Goal: Task Accomplishment & Management: Complete application form

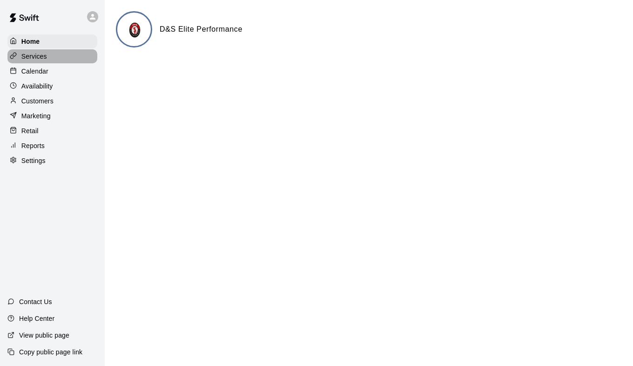
click at [40, 54] on p "Services" at bounding box center [34, 56] width 26 height 9
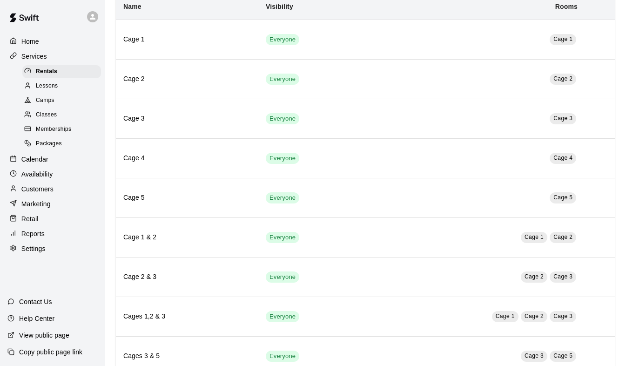
scroll to position [140, 0]
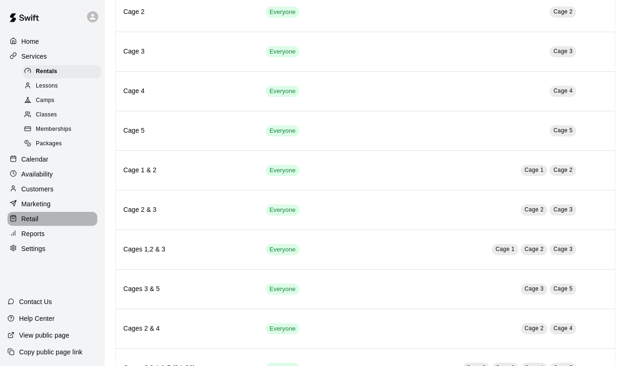
click at [38, 226] on div "Retail" at bounding box center [52, 219] width 90 height 14
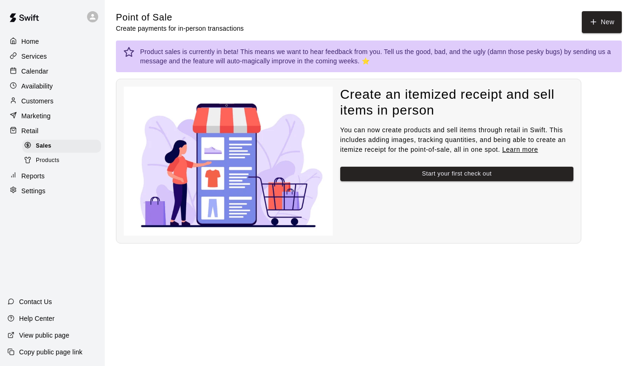
click at [60, 166] on div "Products" at bounding box center [61, 160] width 79 height 13
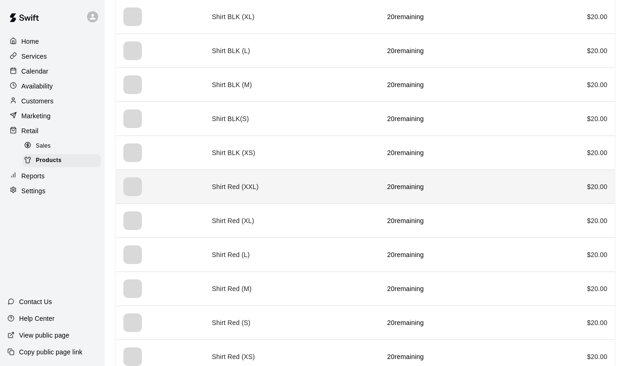
scroll to position [1159, 0]
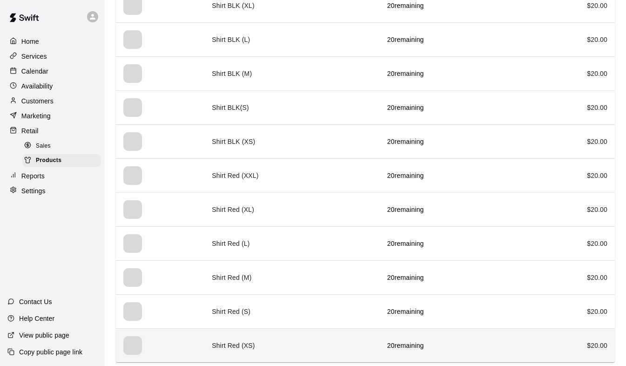
click at [281, 342] on td "Shirt Red (XS)" at bounding box center [291, 345] width 175 height 34
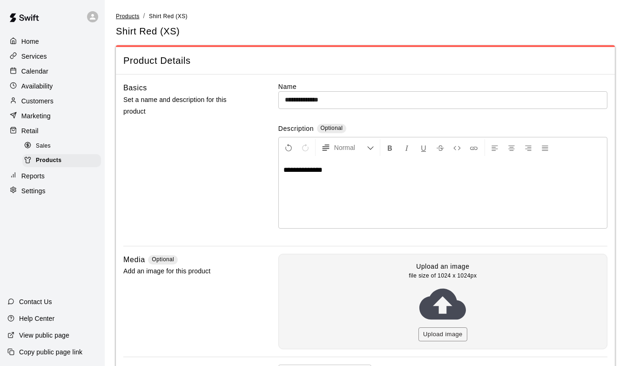
click at [131, 17] on span "Products" at bounding box center [128, 16] width 24 height 7
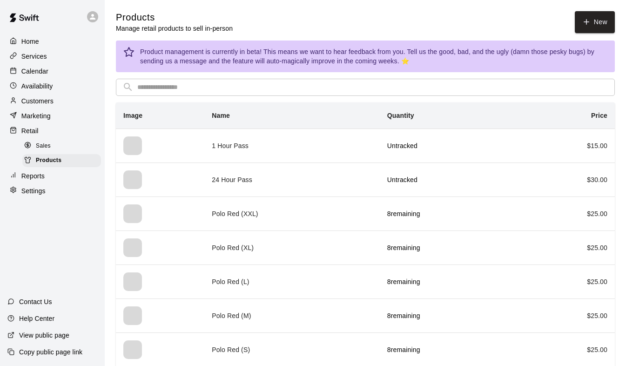
click at [47, 151] on span "Sales" at bounding box center [43, 145] width 15 height 9
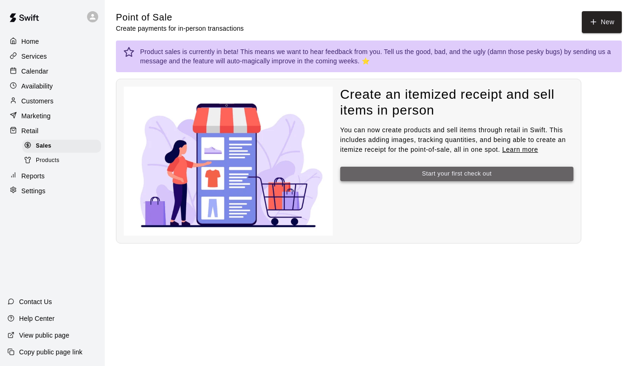
click at [425, 172] on button "Start your first check out" at bounding box center [456, 174] width 233 height 14
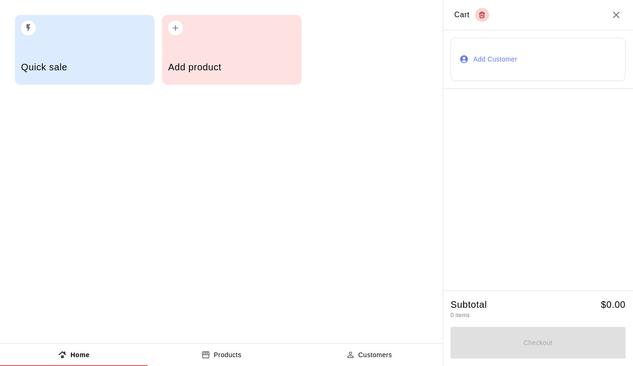
click at [199, 45] on div "Add product" at bounding box center [232, 50] width 140 height 70
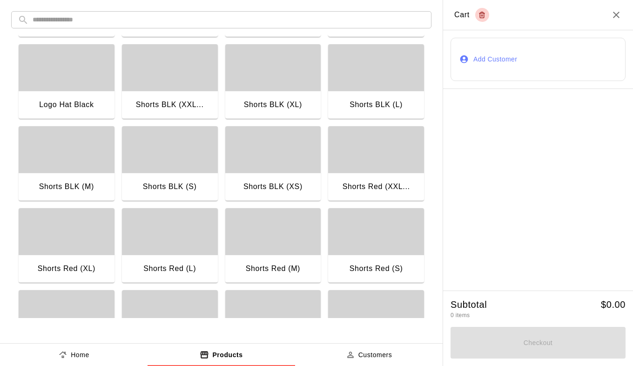
scroll to position [233, 0]
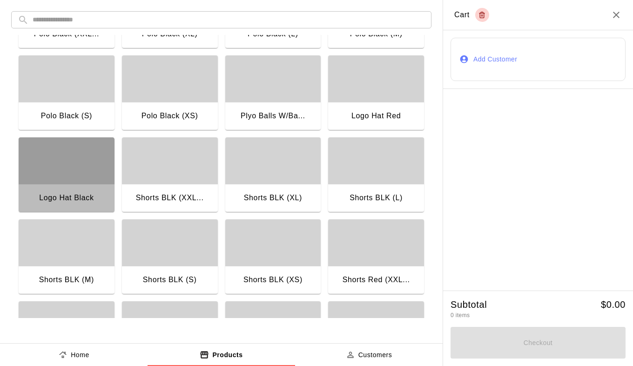
click at [60, 176] on div "button" at bounding box center [67, 160] width 96 height 47
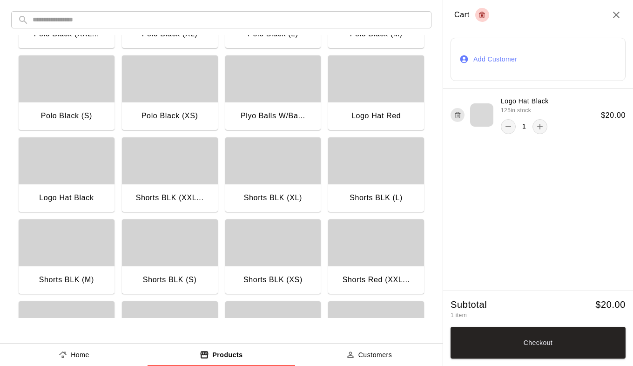
click at [523, 338] on button "Checkout" at bounding box center [537, 343] width 175 height 32
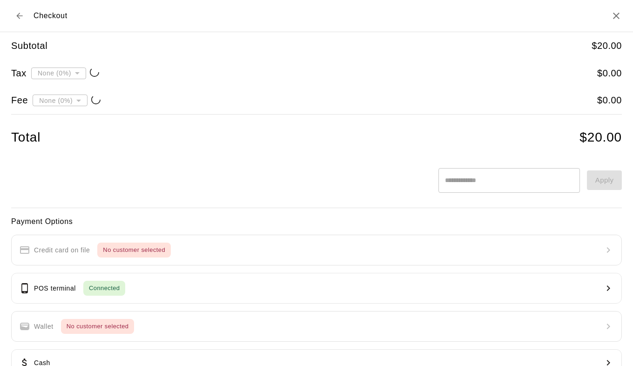
type input "**********"
click at [83, 102] on body "**********" at bounding box center [316, 134] width 633 height 269
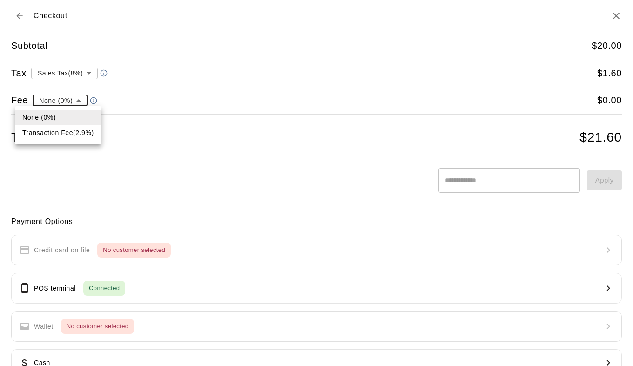
click at [69, 133] on li "Transaction Fee ( 2.9 % )" at bounding box center [58, 132] width 87 height 15
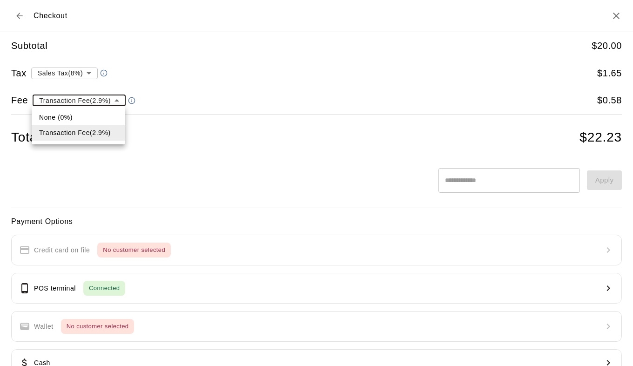
click at [119, 98] on body "**********" at bounding box center [316, 134] width 633 height 269
click at [74, 118] on li "None (0%)" at bounding box center [79, 117] width 94 height 15
type input "*"
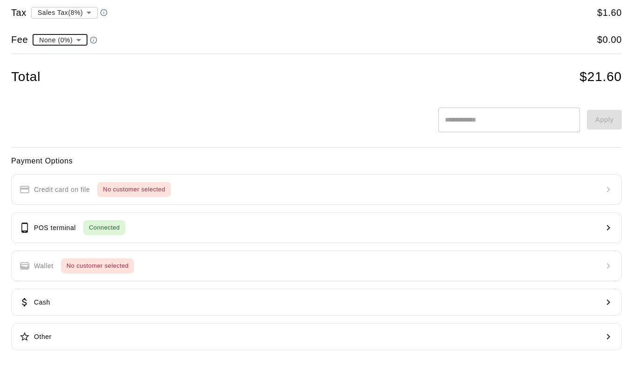
scroll to position [61, 0]
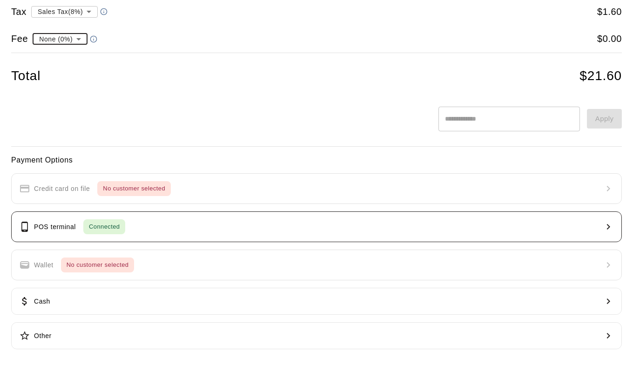
click at [193, 222] on button "POS terminal Connected" at bounding box center [316, 226] width 611 height 31
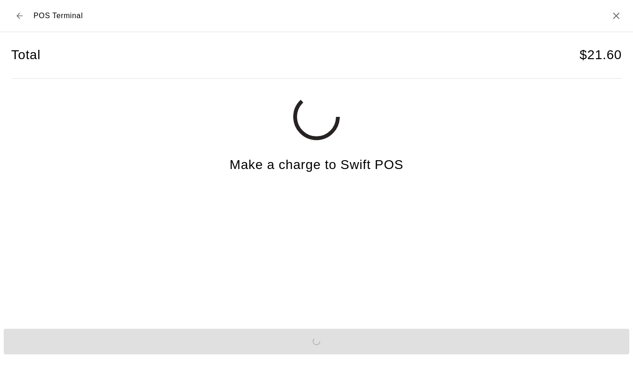
scroll to position [0, 0]
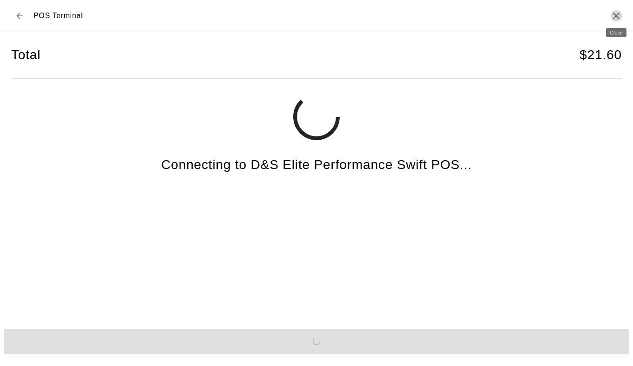
click at [614, 16] on icon "Close" at bounding box center [616, 15] width 11 height 11
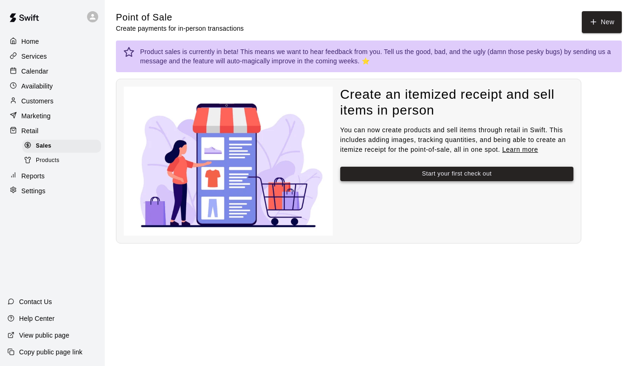
click at [412, 171] on button "Start your first check out" at bounding box center [456, 174] width 233 height 14
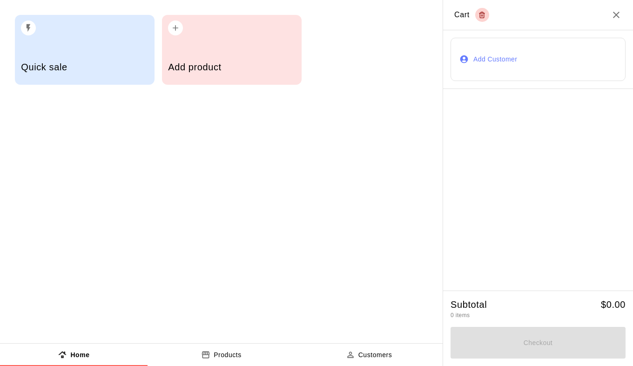
click at [69, 55] on div "Quick sale" at bounding box center [84, 68] width 127 height 33
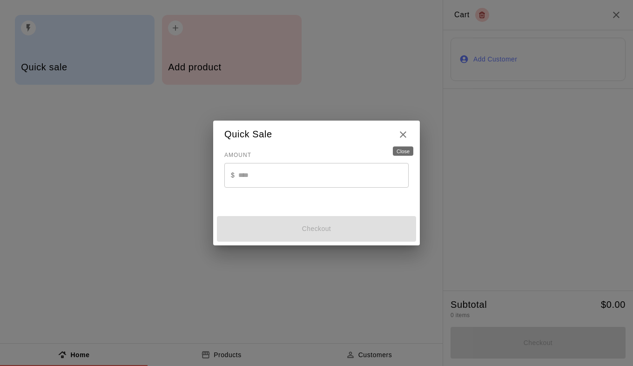
click at [402, 132] on icon "Close" at bounding box center [402, 134] width 11 height 11
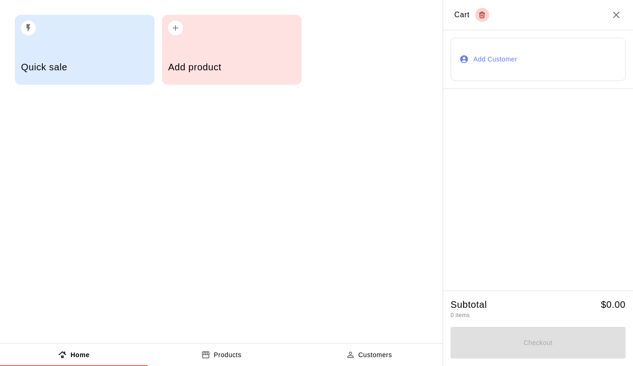
click at [203, 52] on div "Add product" at bounding box center [231, 68] width 127 height 33
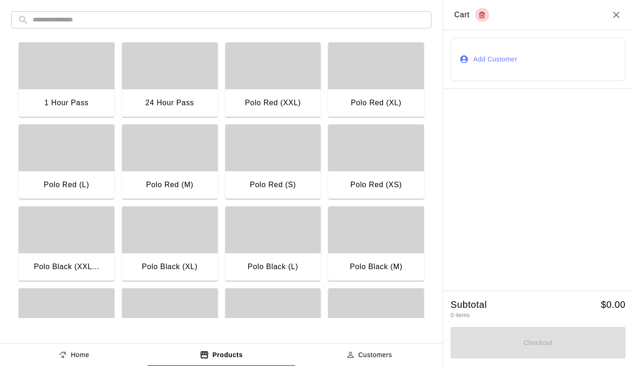
click at [162, 77] on div "button" at bounding box center [170, 65] width 96 height 47
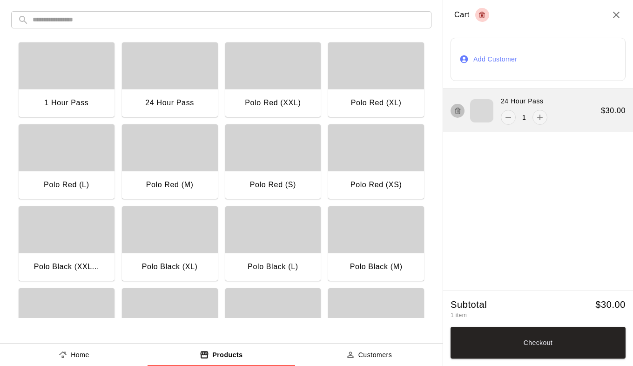
click at [457, 110] on line "button" at bounding box center [457, 111] width 0 height 2
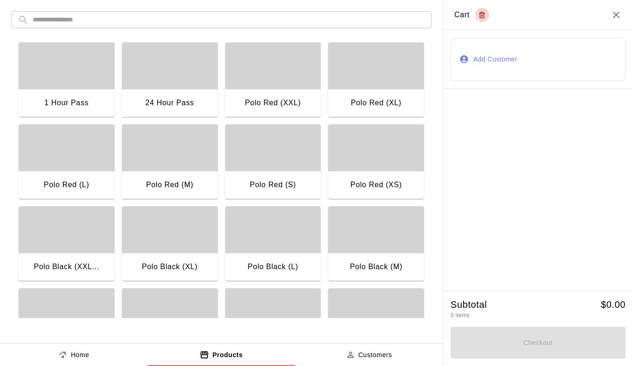
click at [187, 74] on div "button" at bounding box center [170, 65] width 96 height 47
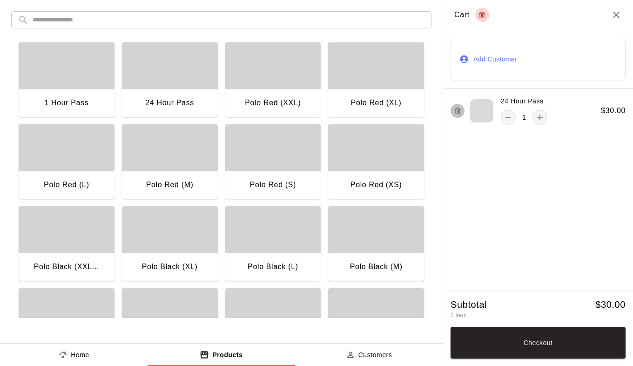
click at [456, 110] on icon "button" at bounding box center [457, 110] width 7 height 11
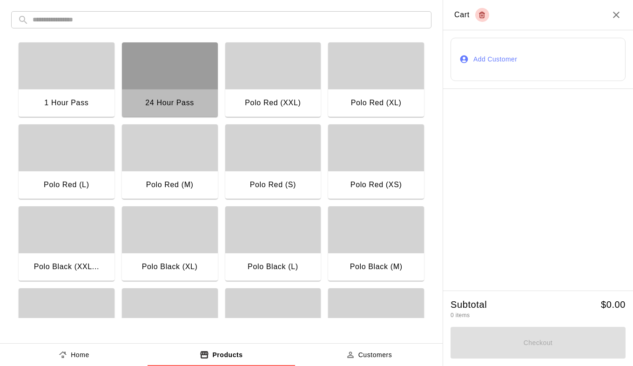
click at [164, 69] on div "button" at bounding box center [170, 65] width 96 height 47
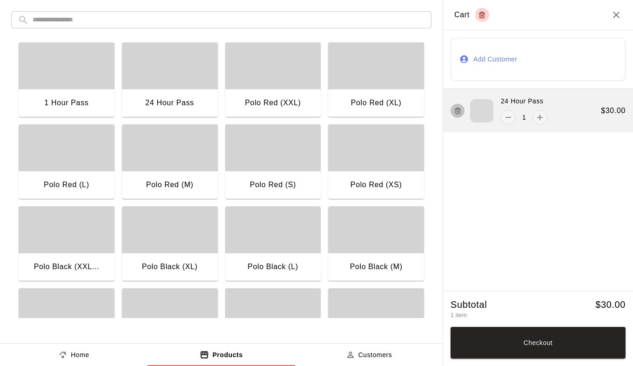
click at [456, 110] on icon "button" at bounding box center [458, 111] width 4 height 5
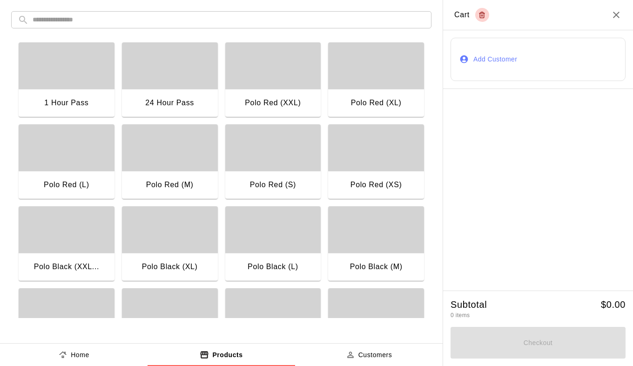
click at [64, 80] on div "button" at bounding box center [67, 65] width 96 height 47
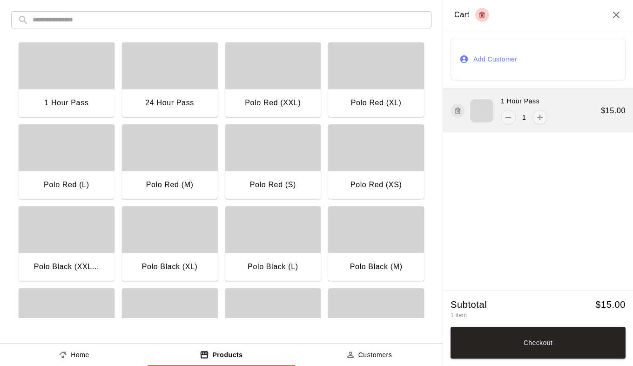
click at [458, 109] on icon "button" at bounding box center [457, 110] width 7 height 11
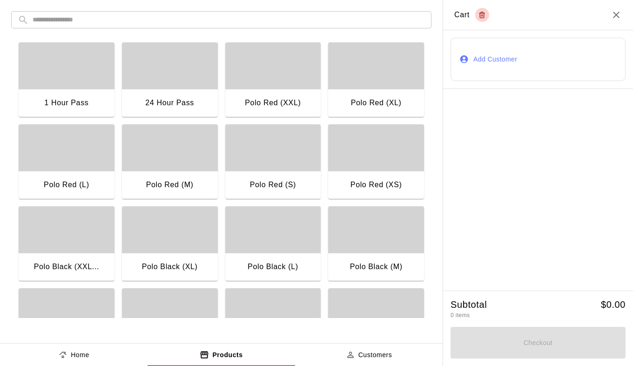
click at [160, 76] on div "button" at bounding box center [170, 65] width 96 height 47
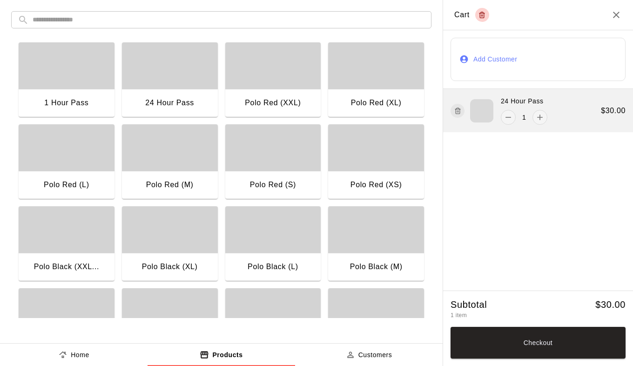
click at [460, 114] on icon "button" at bounding box center [457, 110] width 7 height 11
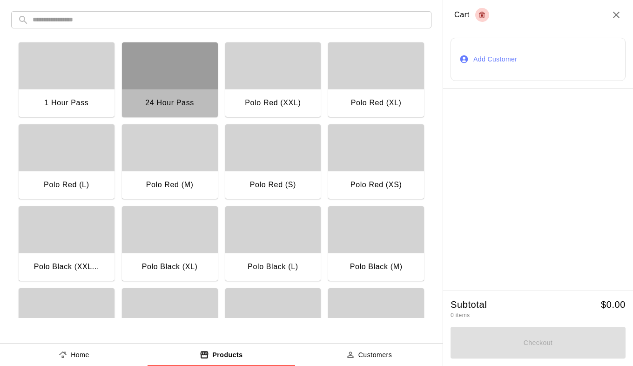
click at [184, 64] on div "button" at bounding box center [170, 65] width 96 height 47
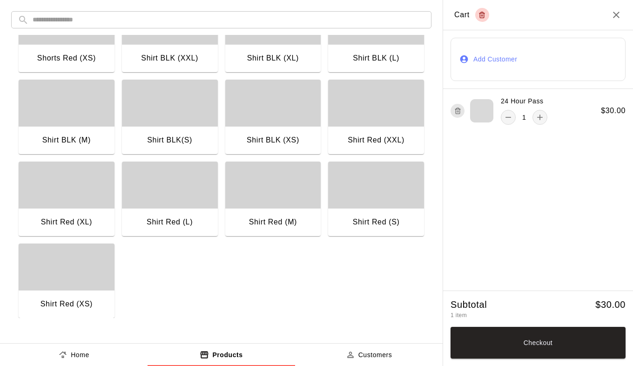
scroll to position [625, 0]
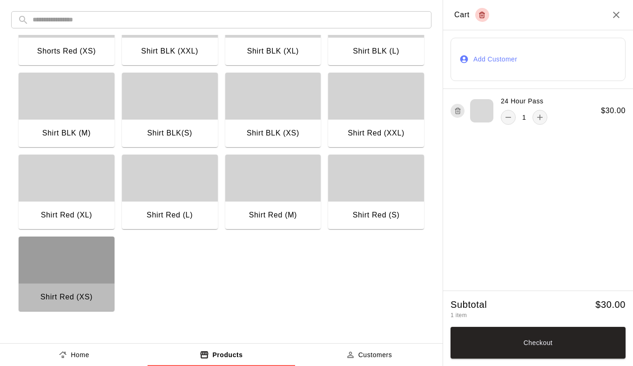
click at [58, 253] on div "button" at bounding box center [67, 259] width 96 height 47
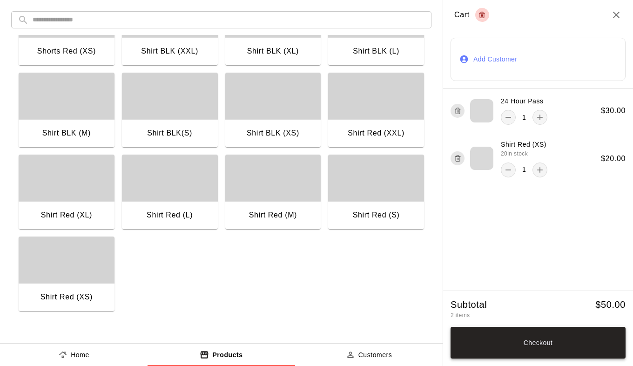
click at [534, 336] on button "Checkout" at bounding box center [537, 343] width 175 height 32
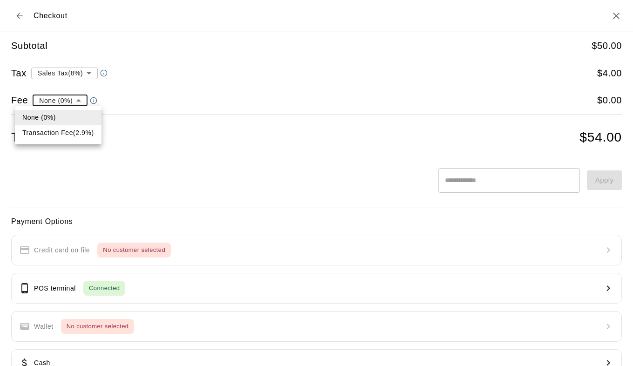
click at [75, 100] on body "**********" at bounding box center [316, 134] width 633 height 269
click at [58, 137] on li "Transaction Fee ( 2.9 % )" at bounding box center [58, 132] width 87 height 15
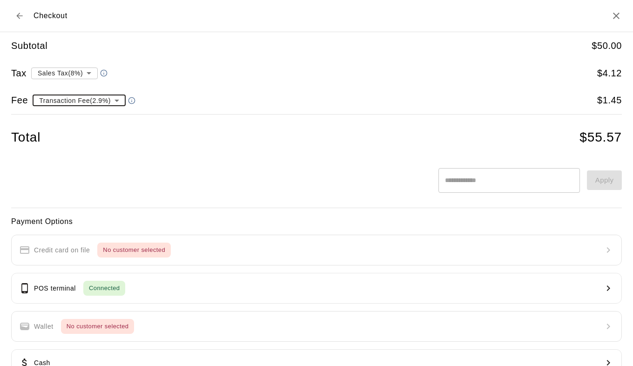
click at [119, 98] on body "**********" at bounding box center [316, 134] width 633 height 269
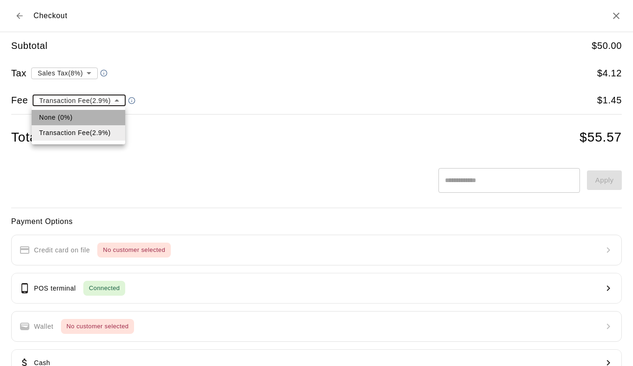
click at [70, 112] on li "None (0%)" at bounding box center [79, 117] width 94 height 15
type input "*"
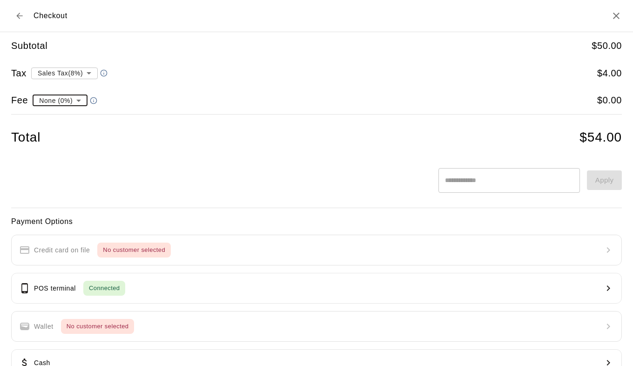
click at [89, 76] on body "**********" at bounding box center [316, 134] width 633 height 269
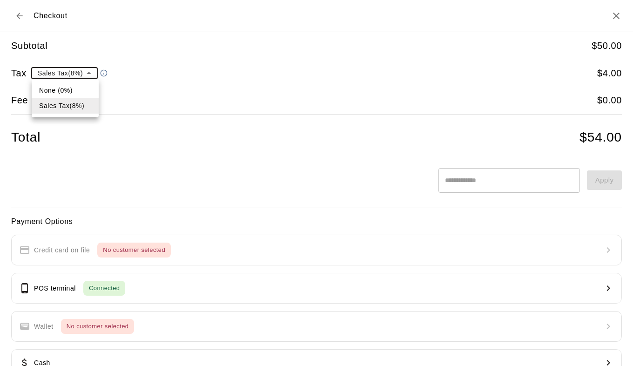
click at [193, 84] on div at bounding box center [316, 183] width 633 height 366
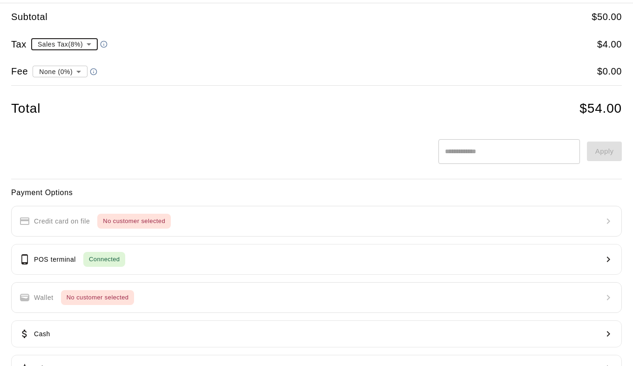
scroll to position [61, 0]
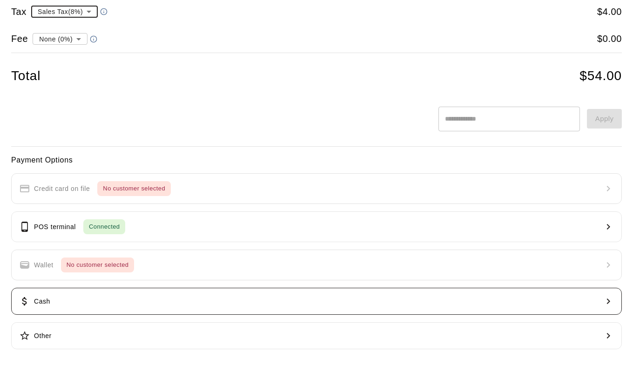
click at [178, 302] on button "Cash" at bounding box center [316, 301] width 611 height 27
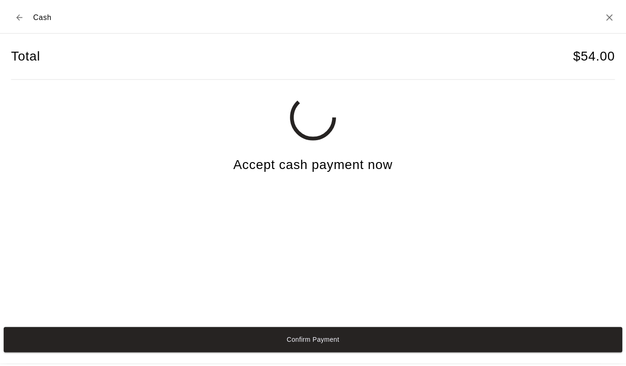
scroll to position [0, 0]
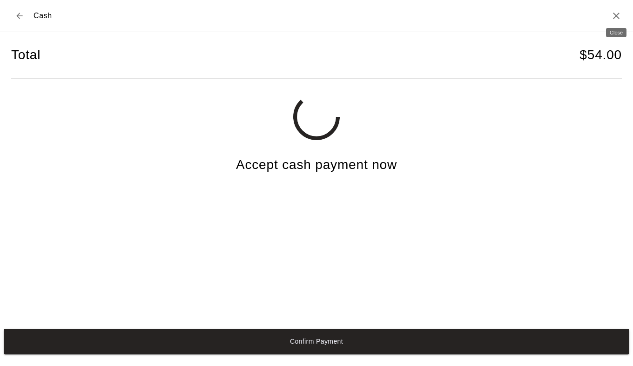
click at [613, 16] on icon "Close" at bounding box center [616, 15] width 11 height 11
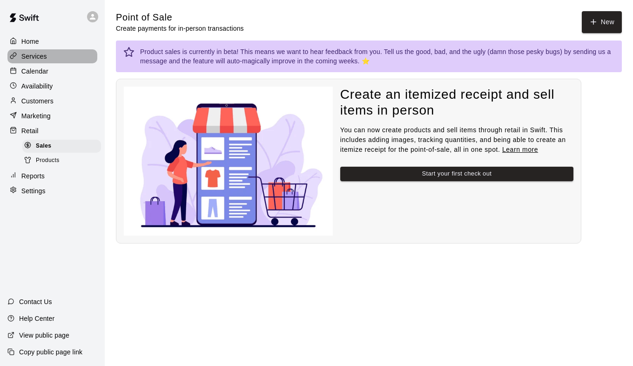
click at [33, 54] on p "Services" at bounding box center [34, 56] width 26 height 9
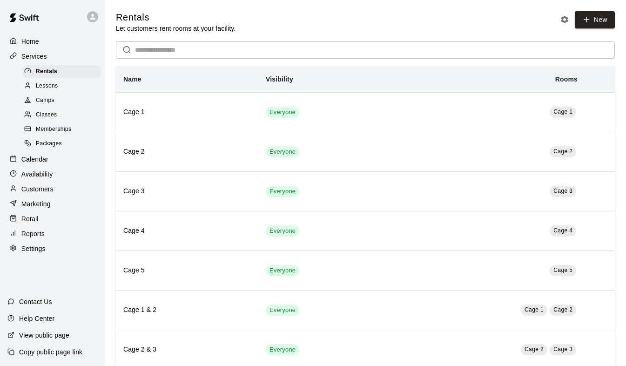
click at [55, 90] on span "Lessons" at bounding box center [47, 85] width 22 height 9
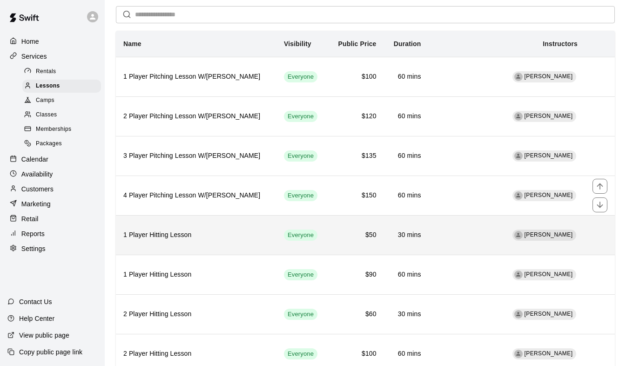
scroll to position [47, 0]
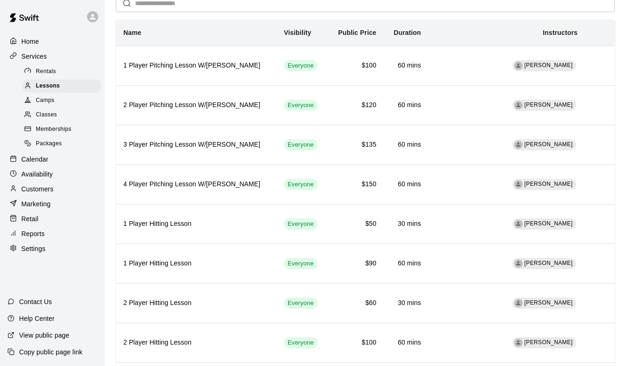
click at [47, 194] on p "Customers" at bounding box center [37, 188] width 32 height 9
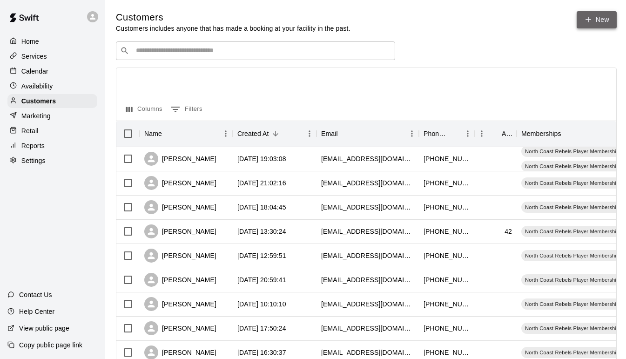
click at [591, 22] on icon at bounding box center [588, 19] width 8 height 8
select select "**"
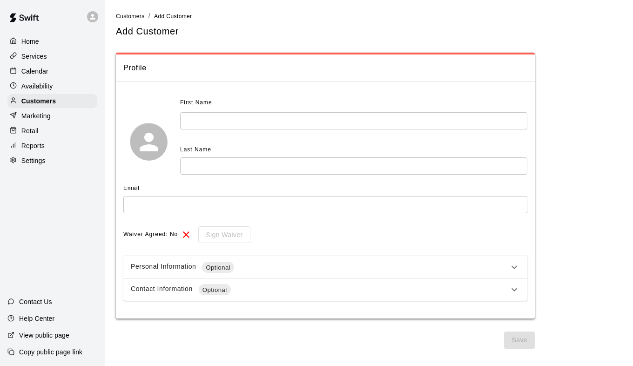
click at [210, 123] on input "text" at bounding box center [353, 120] width 347 height 17
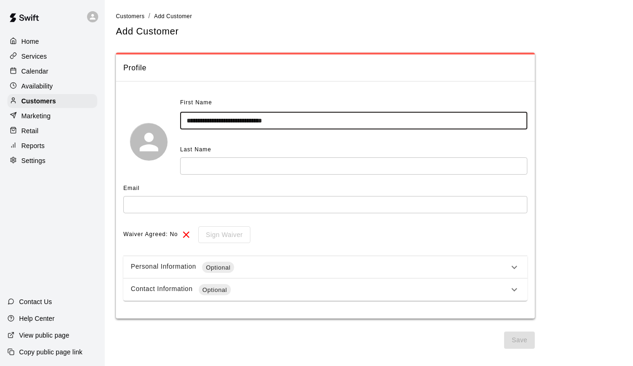
drag, startPoint x: 216, startPoint y: 120, endPoint x: 294, endPoint y: 119, distance: 77.7
click at [294, 119] on input "**********" at bounding box center [353, 120] width 347 height 17
type input "********"
click at [242, 166] on input "text" at bounding box center [353, 165] width 347 height 17
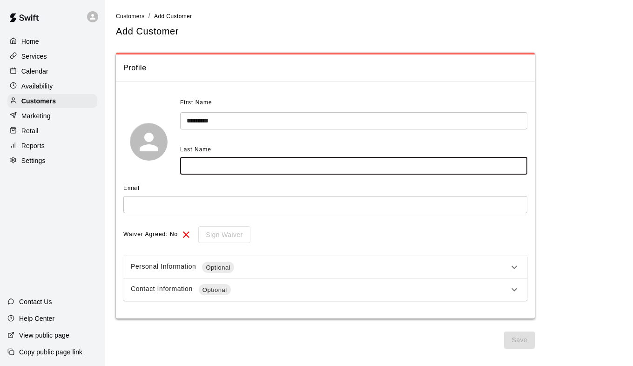
paste input "**********"
type input "**********"
click at [197, 203] on input "text" at bounding box center [325, 204] width 404 height 17
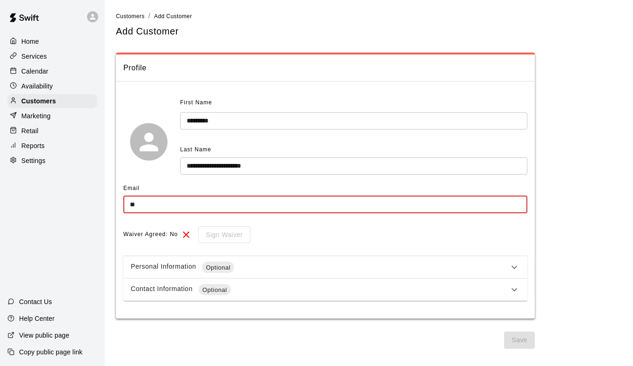
type input "*"
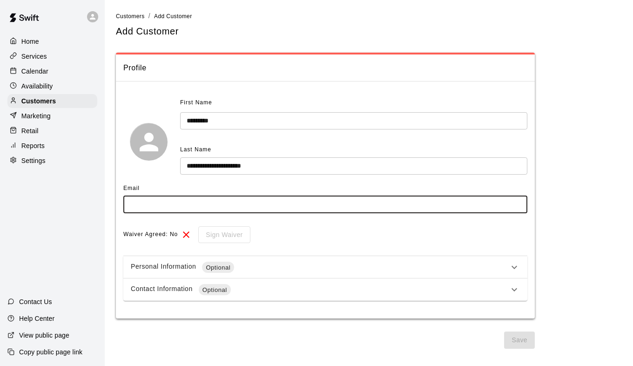
type input "*"
type input "**********"
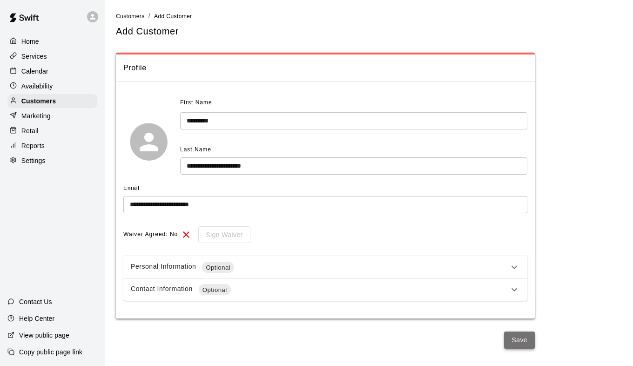
click at [519, 341] on button "Save" at bounding box center [519, 339] width 31 height 17
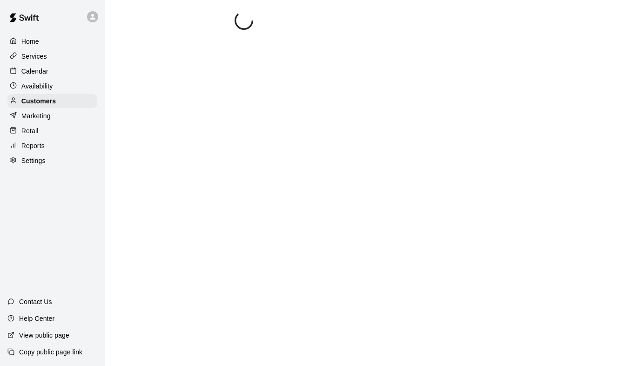
select select "**"
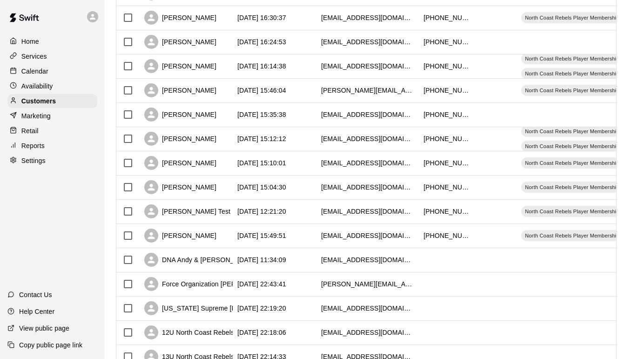
scroll to position [453, 0]
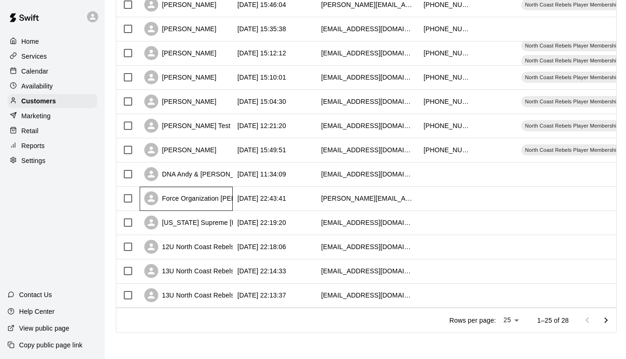
click at [205, 191] on div "Force Organization [PERSON_NAME]" at bounding box center [209, 198] width 131 height 14
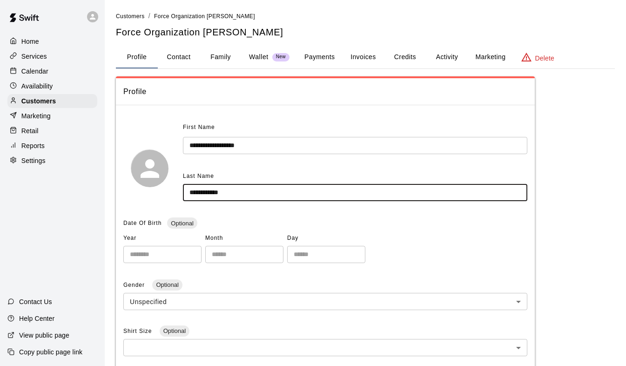
drag, startPoint x: 219, startPoint y: 195, endPoint x: 183, endPoint y: 192, distance: 36.4
click at [179, 192] on div "**********" at bounding box center [325, 168] width 404 height 96
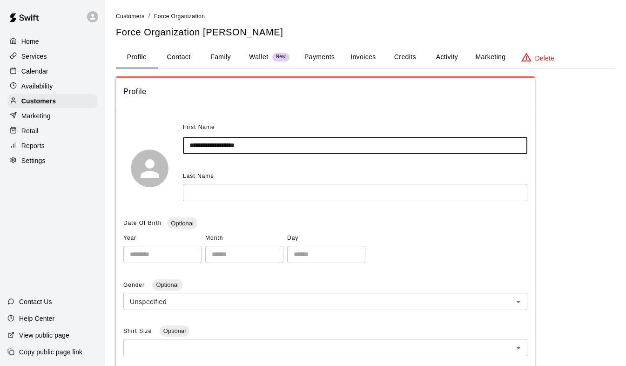
drag, startPoint x: 255, startPoint y: 144, endPoint x: 181, endPoint y: 143, distance: 74.5
click at [181, 143] on div "**********" at bounding box center [325, 168] width 404 height 96
paste input "text"
drag, startPoint x: 236, startPoint y: 146, endPoint x: 208, endPoint y: 145, distance: 27.5
click at [208, 145] on input "**********" at bounding box center [355, 145] width 344 height 17
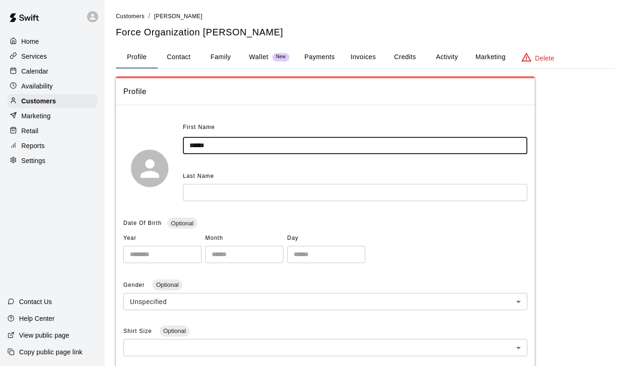
type input "*****"
click at [215, 194] on input "text" at bounding box center [355, 192] width 344 height 17
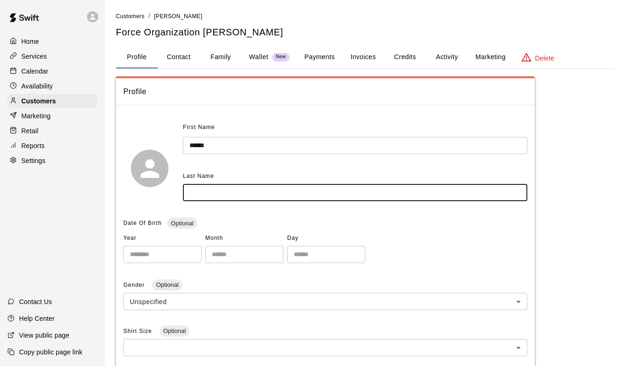
paste input "******"
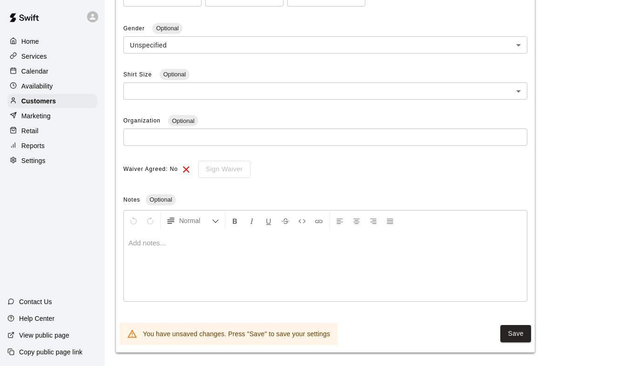
scroll to position [261, 0]
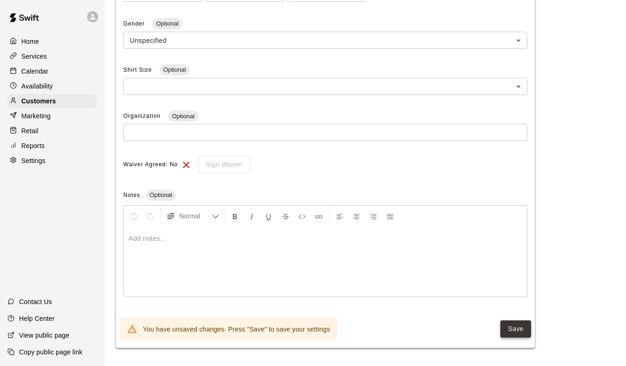
type input "**********"
click at [511, 327] on button "Save" at bounding box center [515, 328] width 31 height 17
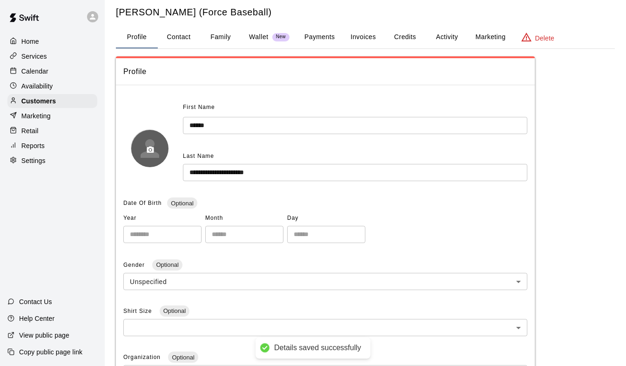
scroll to position [0, 0]
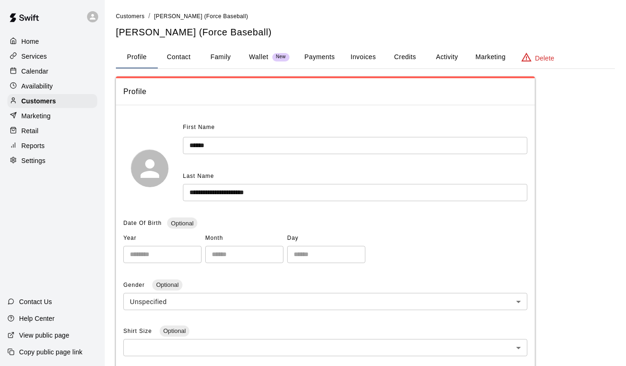
click at [47, 73] on p "Calendar" at bounding box center [34, 71] width 27 height 9
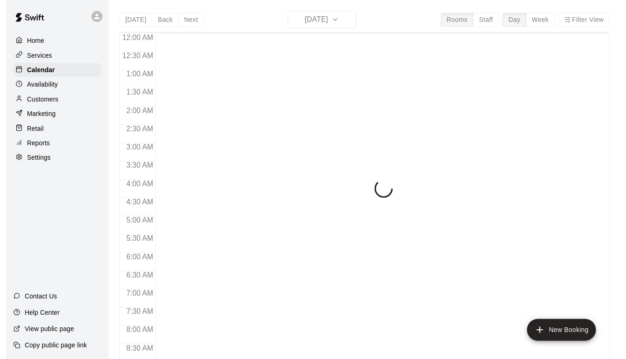
scroll to position [348, 0]
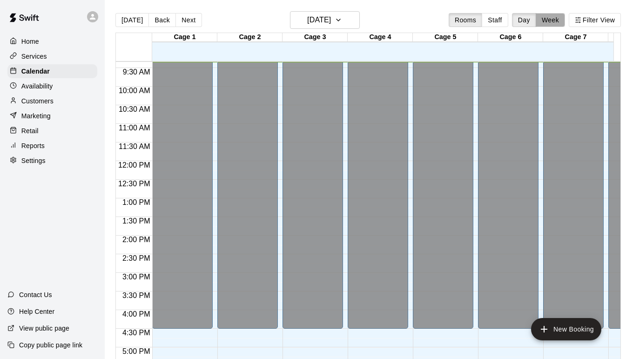
click at [555, 22] on button "Week" at bounding box center [550, 20] width 29 height 14
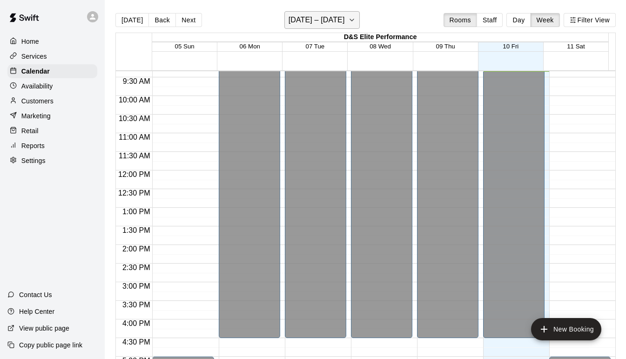
click at [354, 21] on button "[DATE] – [DATE]" at bounding box center [322, 20] width 76 height 18
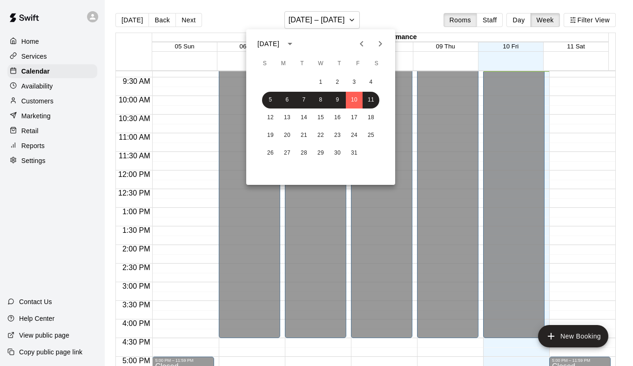
click at [384, 42] on icon "Next month" at bounding box center [380, 43] width 11 height 11
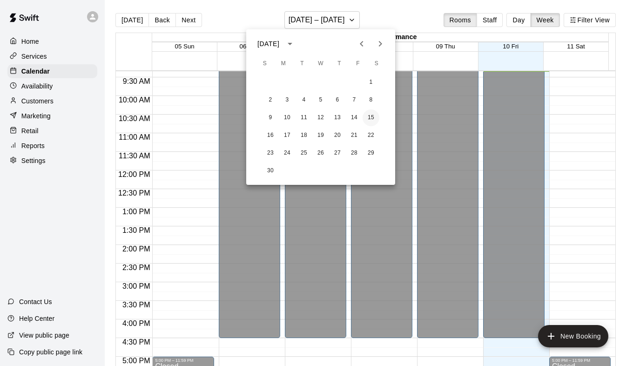
click at [368, 117] on button "15" at bounding box center [371, 117] width 17 height 17
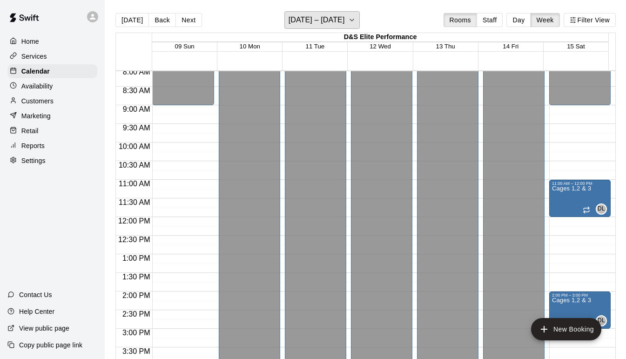
scroll to position [161, 0]
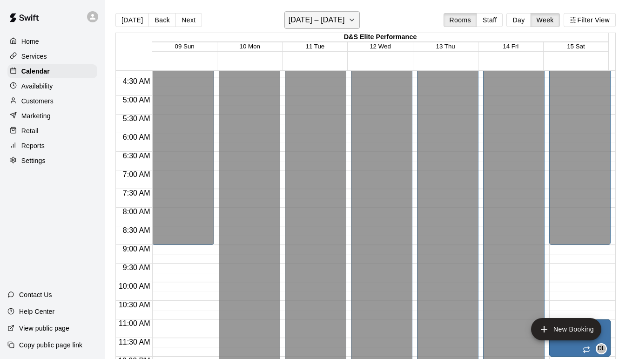
click at [359, 21] on button "[DATE] – [DATE]" at bounding box center [322, 20] width 76 height 18
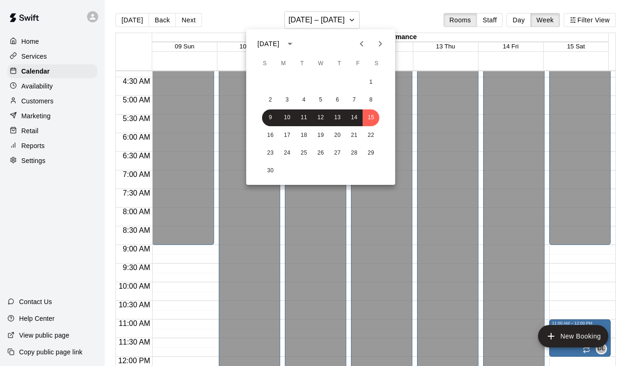
click at [390, 13] on div at bounding box center [316, 183] width 633 height 366
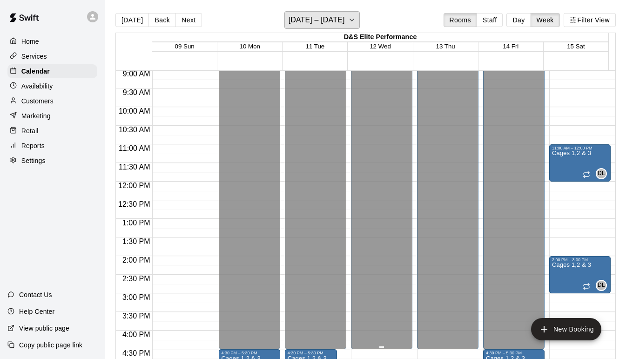
scroll to position [255, 0]
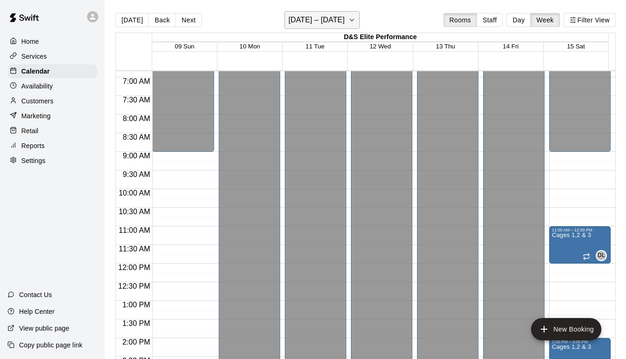
click at [350, 15] on button "[DATE] – [DATE]" at bounding box center [322, 20] width 76 height 18
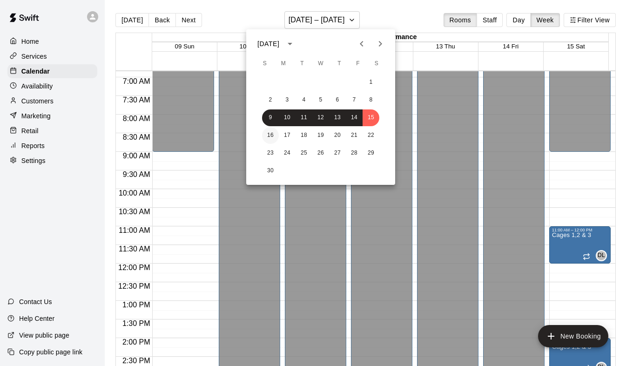
click at [269, 137] on button "16" at bounding box center [270, 135] width 17 height 17
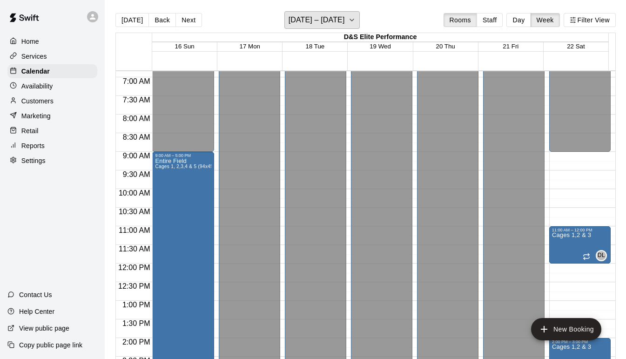
scroll to position [161, 0]
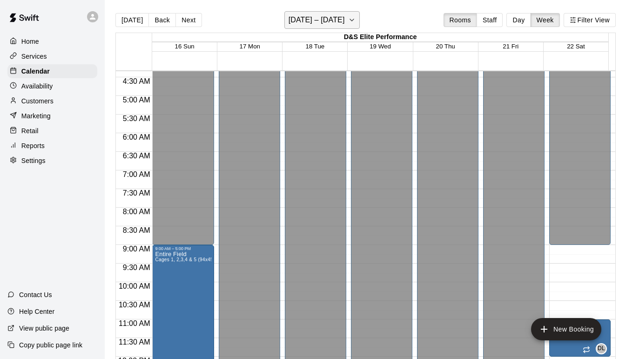
click at [354, 17] on icon "button" at bounding box center [351, 19] width 7 height 11
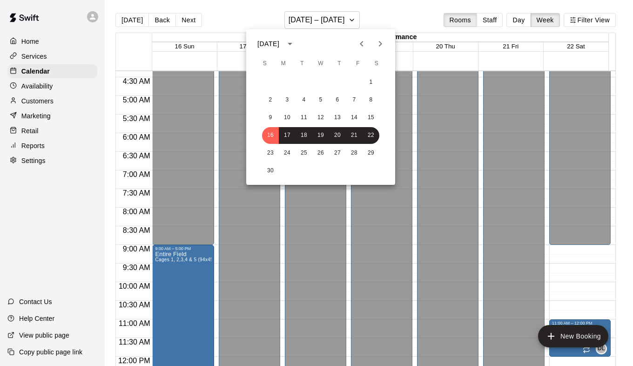
click at [419, 14] on div at bounding box center [316, 183] width 633 height 366
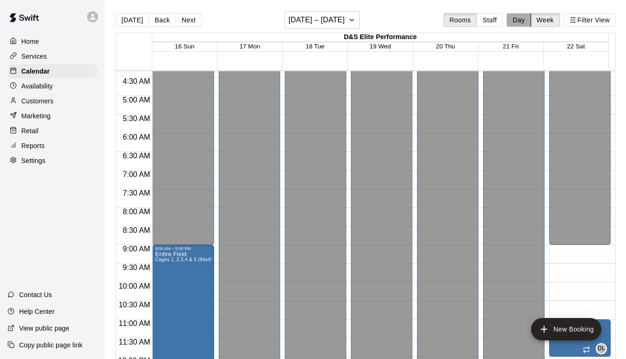
click at [515, 18] on button "Day" at bounding box center [518, 20] width 24 height 14
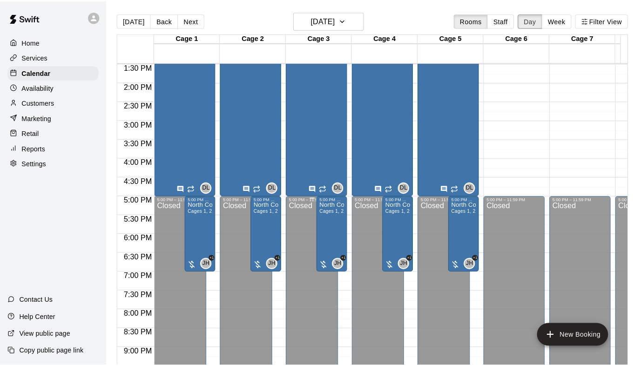
scroll to position [534, 0]
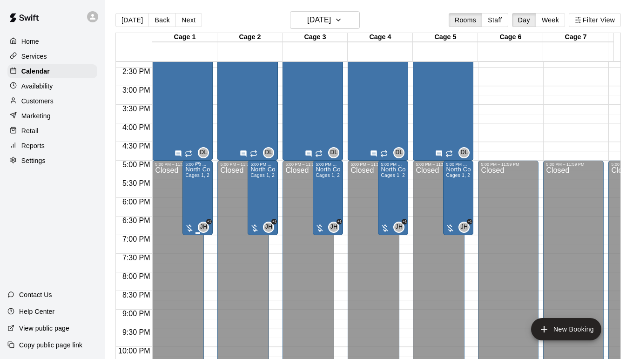
click at [202, 195] on div "North Coast Rebels 15U Cages 1, 2,3,4 & 5 (94x45)" at bounding box center [197, 346] width 25 height 359
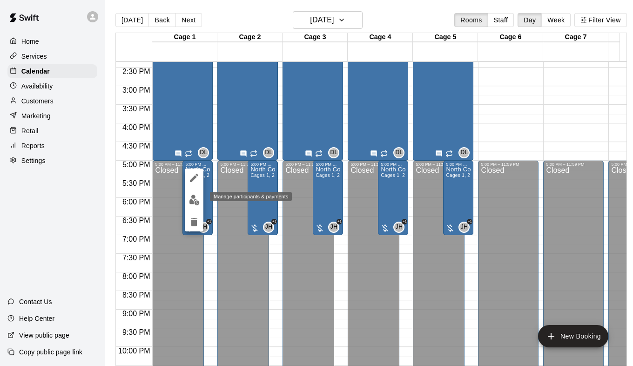
click at [195, 199] on img "edit" at bounding box center [194, 200] width 11 height 11
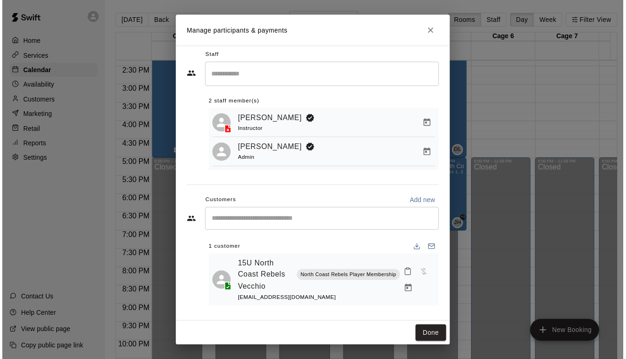
scroll to position [10, 0]
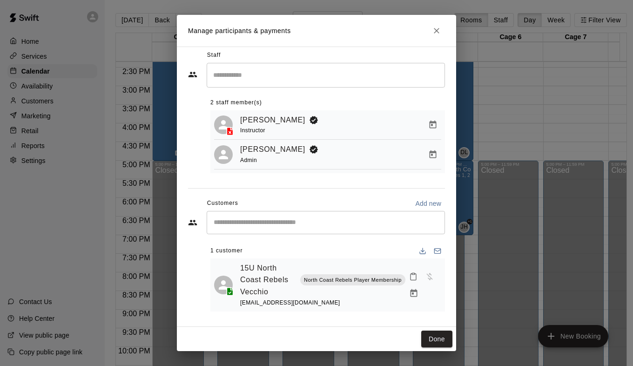
click at [438, 32] on icon "Close" at bounding box center [437, 31] width 6 height 6
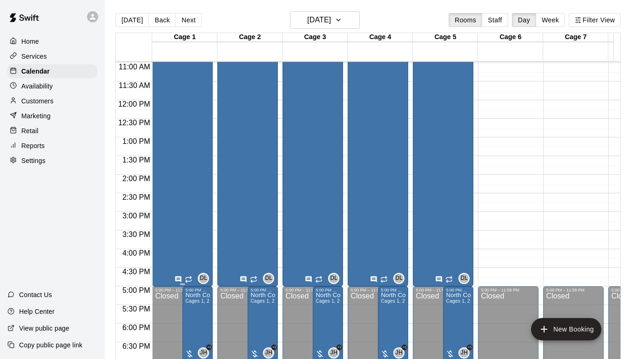
scroll to position [488, 0]
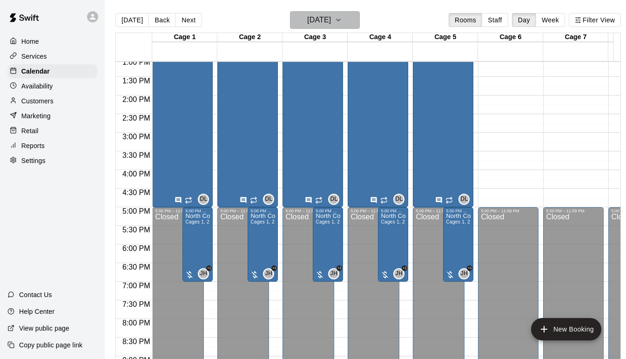
click at [340, 20] on icon "button" at bounding box center [338, 20] width 4 height 2
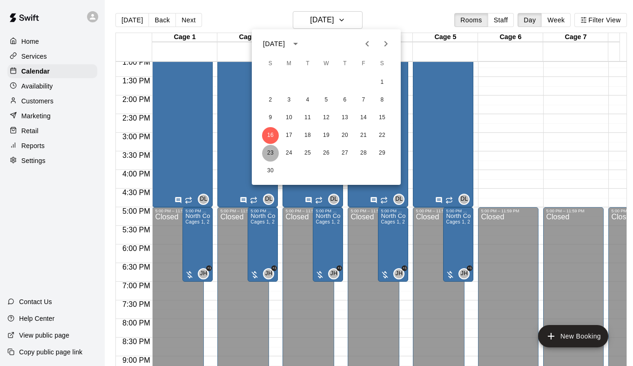
click at [269, 156] on button "23" at bounding box center [270, 153] width 17 height 17
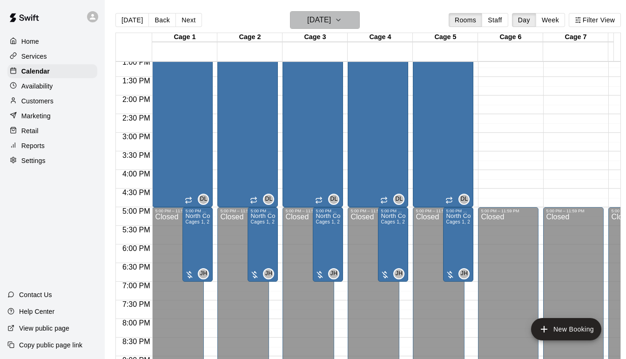
click at [342, 18] on icon "button" at bounding box center [338, 19] width 7 height 11
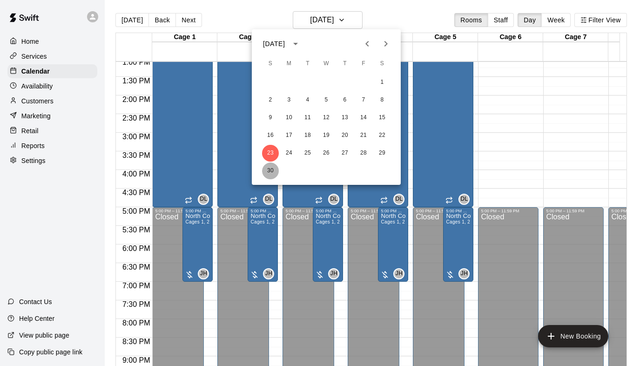
click at [272, 171] on button "30" at bounding box center [270, 170] width 17 height 17
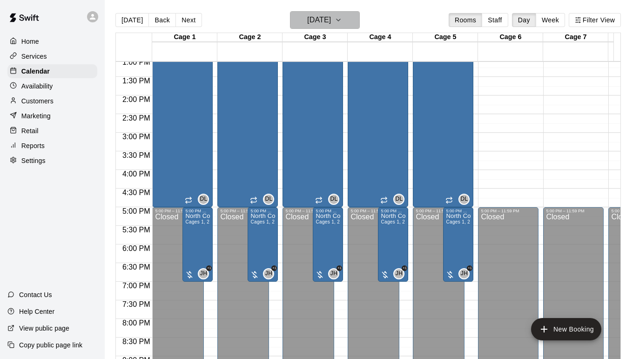
click at [342, 16] on icon "button" at bounding box center [338, 19] width 7 height 11
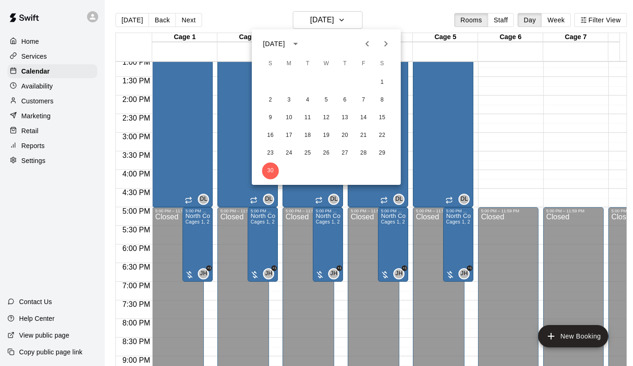
click at [385, 41] on icon "Next month" at bounding box center [385, 43] width 11 height 11
click at [267, 101] on button "7" at bounding box center [270, 100] width 17 height 17
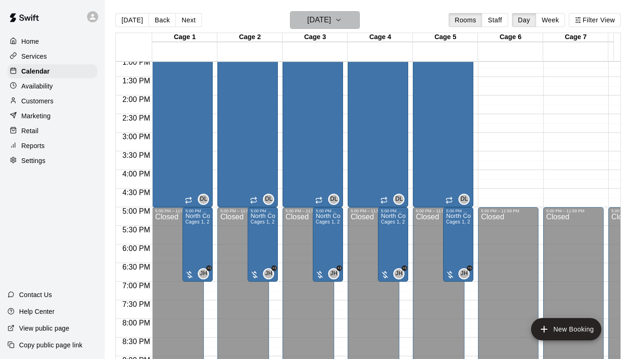
click at [342, 16] on icon "button" at bounding box center [338, 19] width 7 height 11
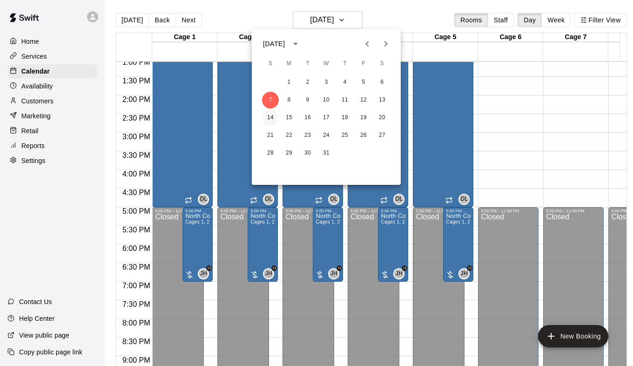
click at [267, 116] on button "14" at bounding box center [270, 117] width 17 height 17
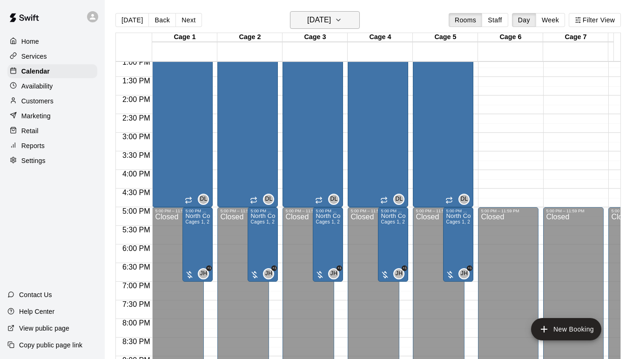
click at [340, 20] on icon "button" at bounding box center [338, 20] width 4 height 2
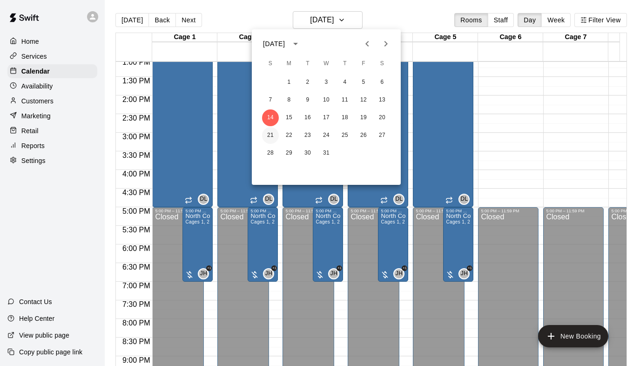
click at [271, 136] on button "21" at bounding box center [270, 135] width 17 height 17
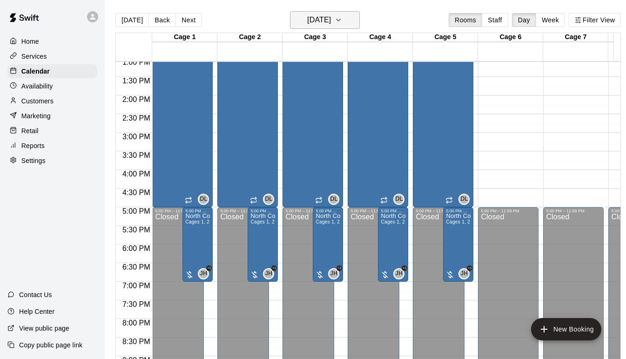
click at [342, 17] on icon "button" at bounding box center [338, 19] width 7 height 11
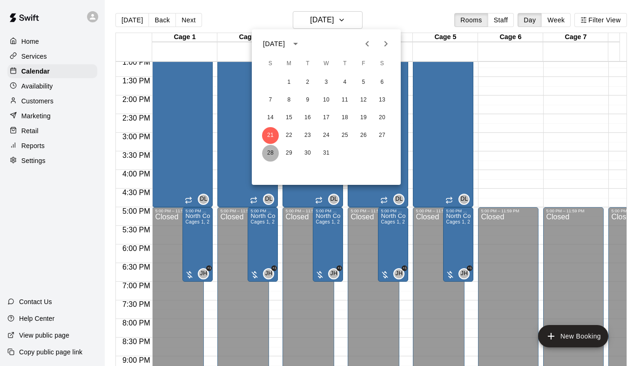
click at [273, 153] on button "28" at bounding box center [270, 153] width 17 height 17
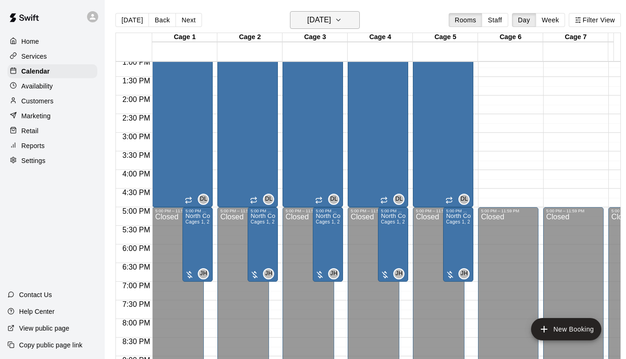
click at [342, 18] on icon "button" at bounding box center [338, 19] width 7 height 11
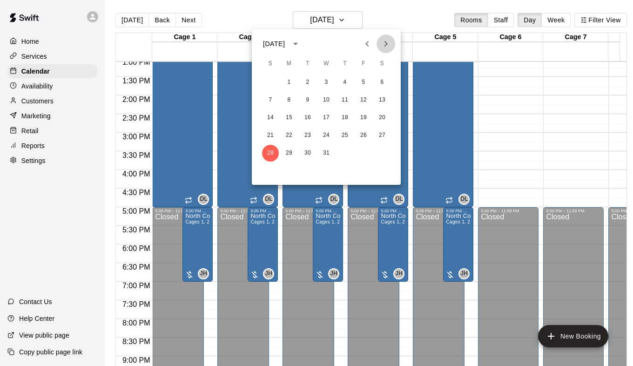
click at [385, 45] on icon "Next month" at bounding box center [385, 44] width 3 height 6
click at [269, 102] on button "4" at bounding box center [270, 100] width 17 height 17
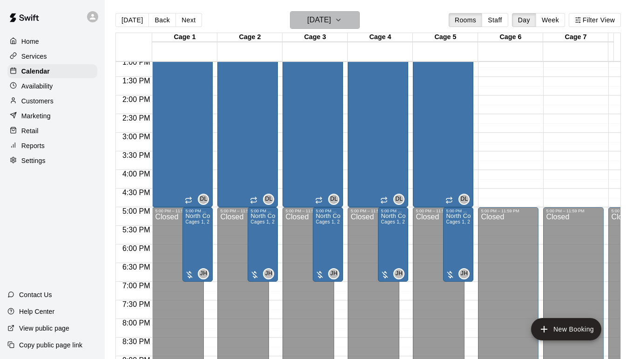
click at [349, 20] on button "[DATE]" at bounding box center [325, 20] width 70 height 18
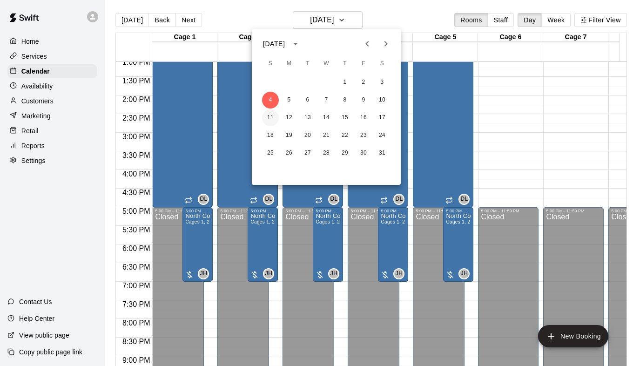
click at [269, 117] on button "11" at bounding box center [270, 117] width 17 height 17
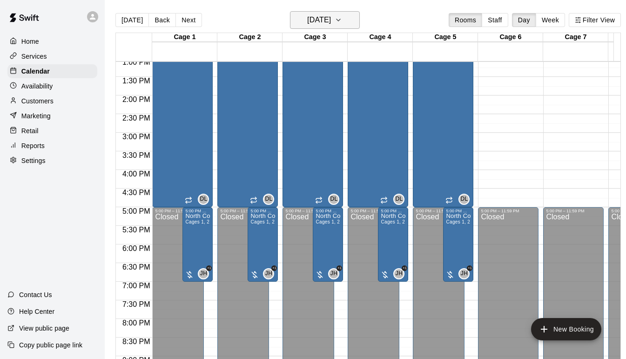
click at [342, 19] on icon "button" at bounding box center [338, 19] width 7 height 11
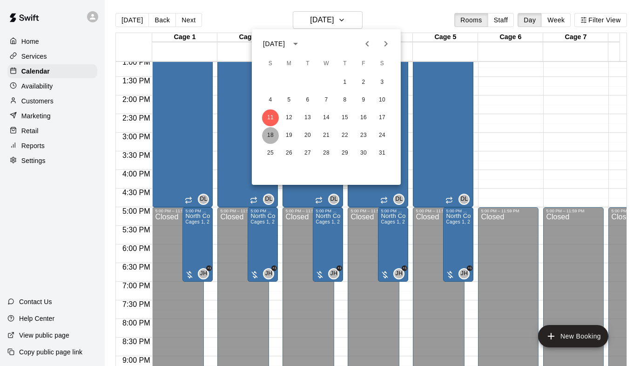
click at [272, 134] on button "18" at bounding box center [270, 135] width 17 height 17
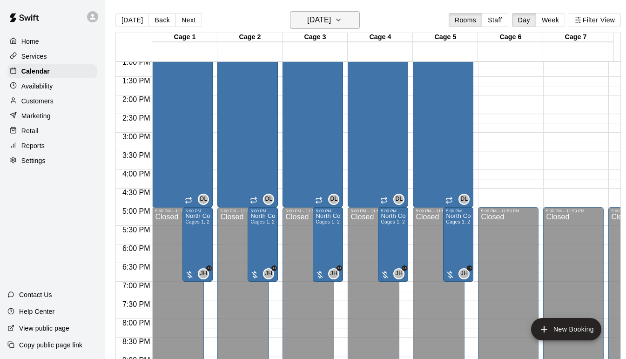
click at [342, 24] on icon "button" at bounding box center [338, 19] width 7 height 11
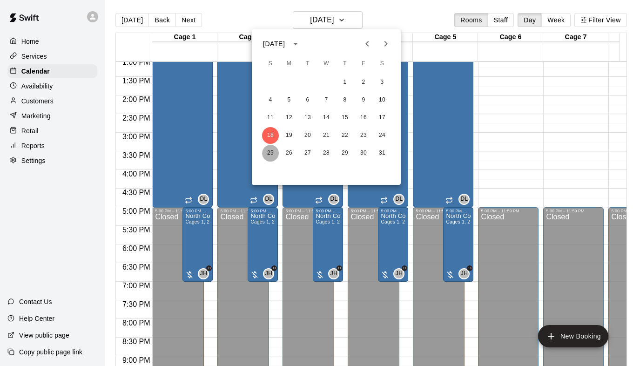
click at [265, 156] on button "25" at bounding box center [270, 153] width 17 height 17
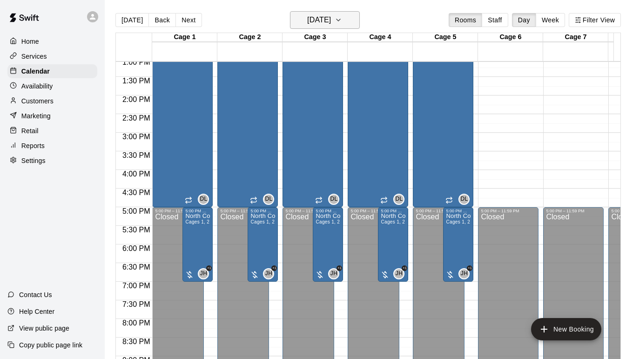
click at [342, 19] on icon "button" at bounding box center [338, 19] width 7 height 11
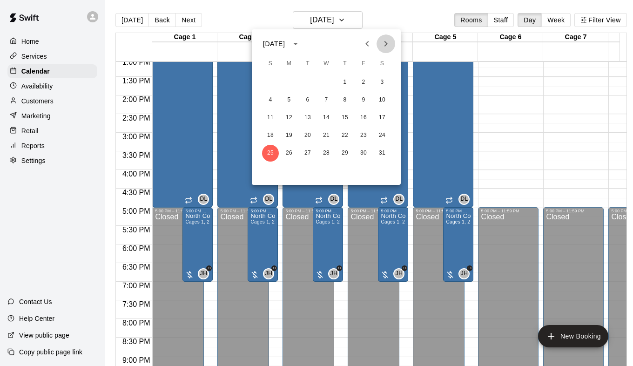
click at [384, 47] on icon "Next month" at bounding box center [385, 43] width 11 height 11
click at [272, 84] on button "1" at bounding box center [270, 82] width 17 height 17
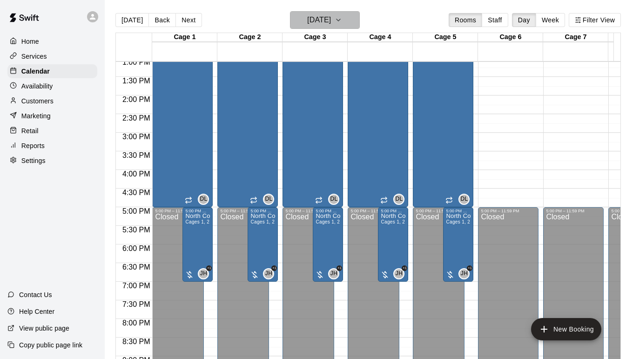
click at [357, 18] on button "[DATE]" at bounding box center [325, 20] width 70 height 18
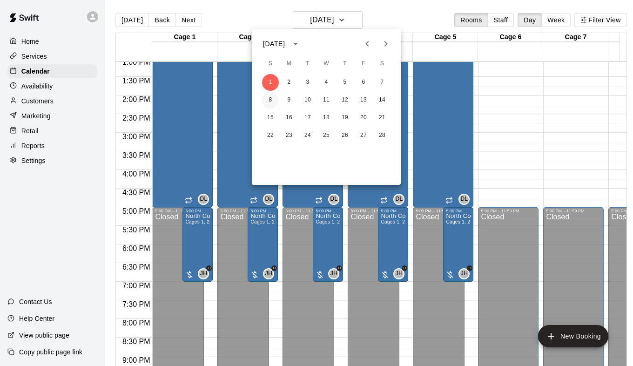
click at [269, 103] on button "8" at bounding box center [270, 100] width 17 height 17
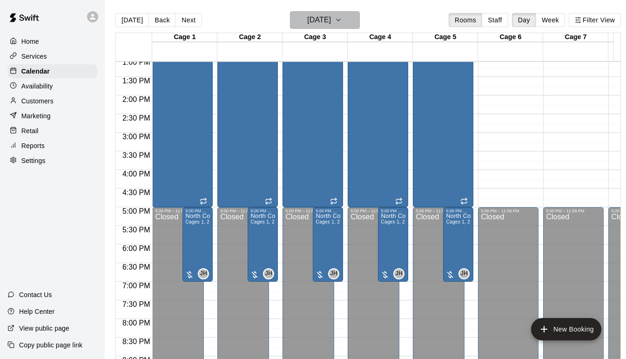
click at [342, 23] on icon "button" at bounding box center [338, 19] width 7 height 11
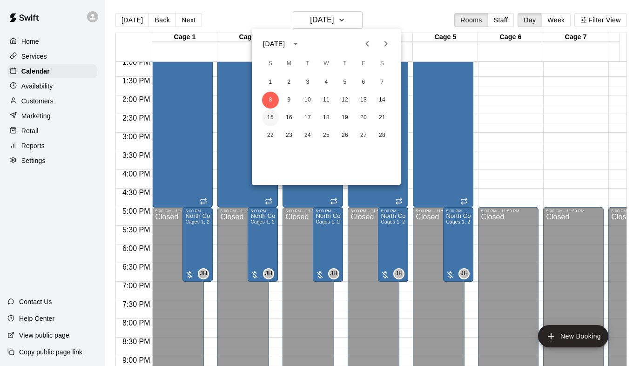
click at [269, 117] on button "15" at bounding box center [270, 117] width 17 height 17
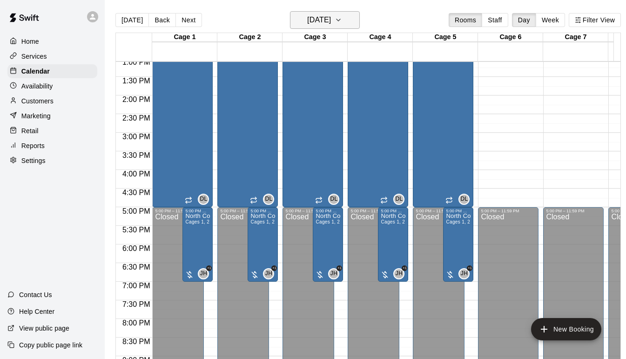
click at [342, 22] on icon "button" at bounding box center [338, 19] width 7 height 11
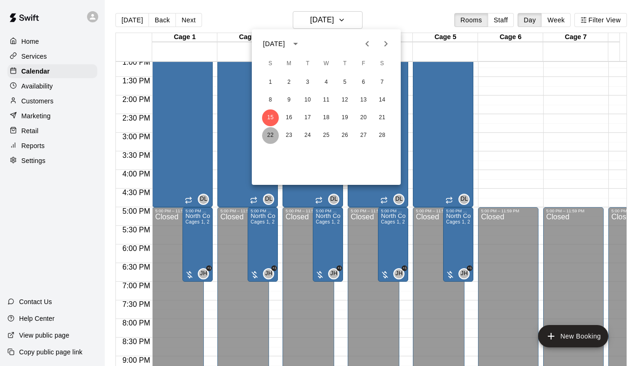
click at [271, 134] on button "22" at bounding box center [270, 135] width 17 height 17
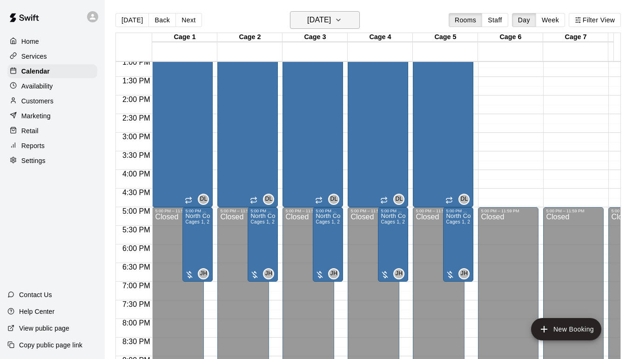
click at [342, 22] on icon "button" at bounding box center [338, 19] width 7 height 11
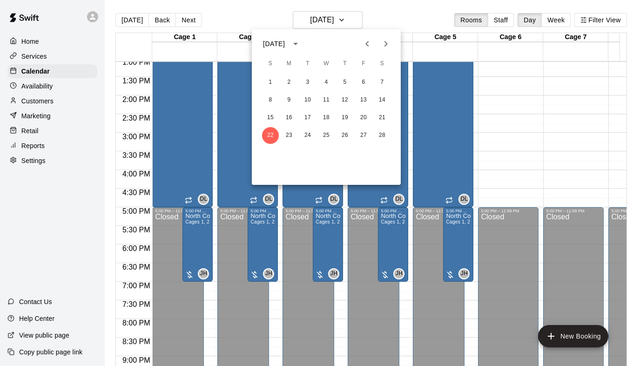
click at [383, 47] on icon "Next month" at bounding box center [385, 43] width 11 height 11
click at [272, 83] on button "1" at bounding box center [270, 82] width 17 height 17
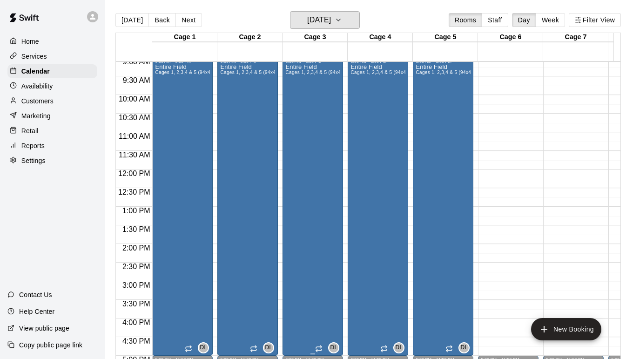
scroll to position [348, 0]
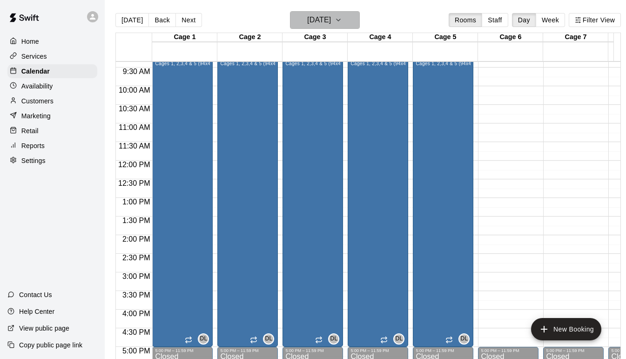
click at [342, 21] on icon "button" at bounding box center [338, 19] width 7 height 11
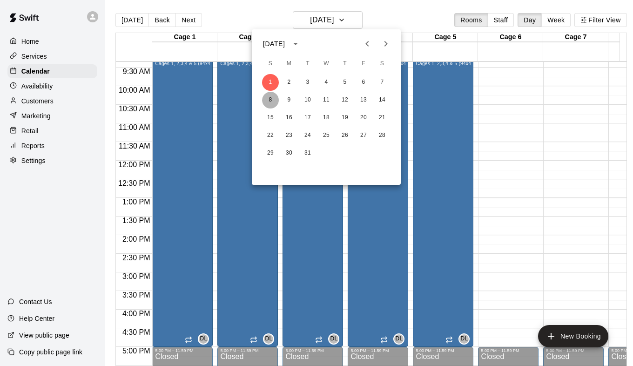
click at [270, 99] on button "8" at bounding box center [270, 100] width 17 height 17
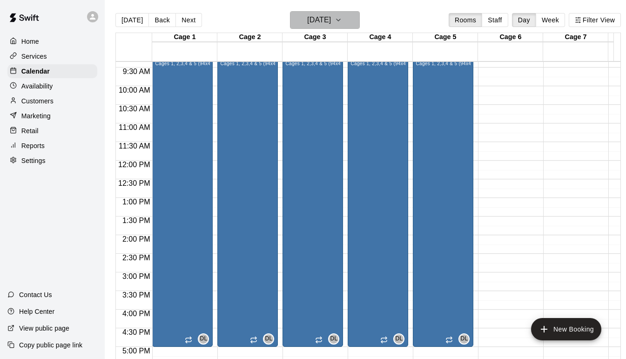
click at [342, 21] on icon "button" at bounding box center [338, 19] width 7 height 11
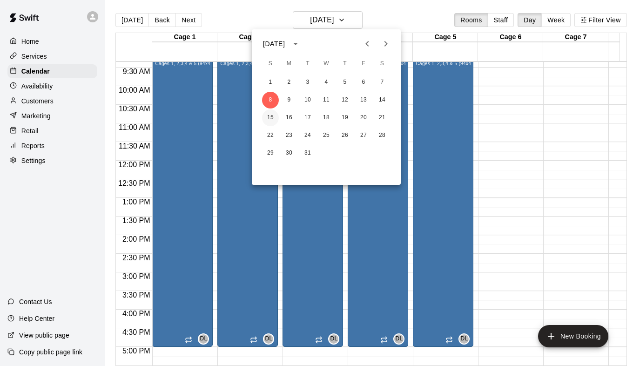
click at [274, 116] on button "15" at bounding box center [270, 117] width 17 height 17
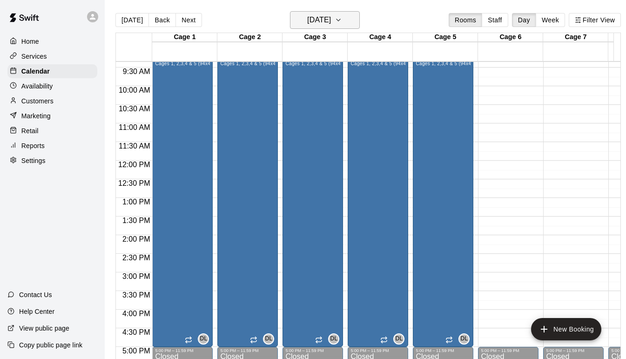
click at [346, 22] on button "[DATE]" at bounding box center [325, 20] width 70 height 18
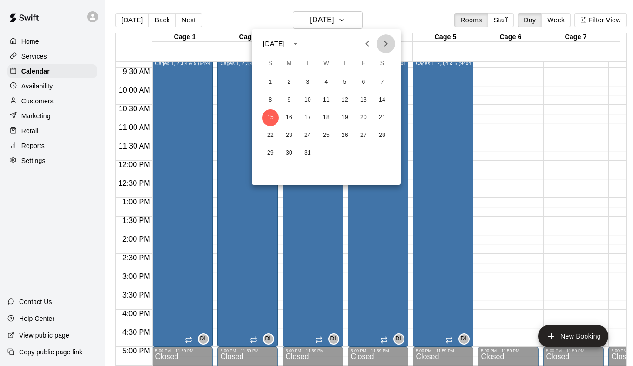
click at [386, 42] on icon "Next month" at bounding box center [385, 43] width 11 height 11
click at [270, 101] on button "5" at bounding box center [270, 100] width 17 height 17
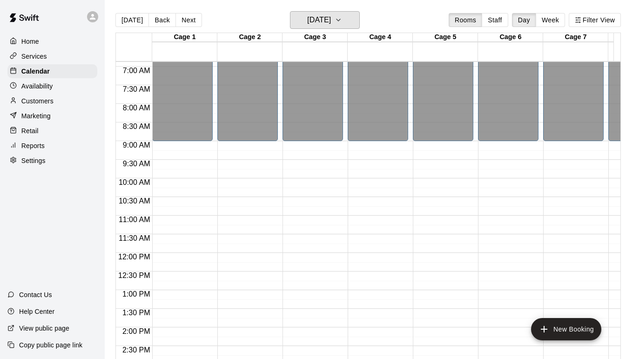
scroll to position [255, 0]
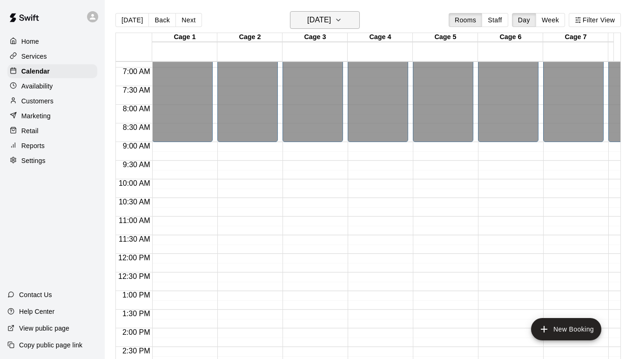
click at [342, 21] on icon "button" at bounding box center [338, 19] width 7 height 11
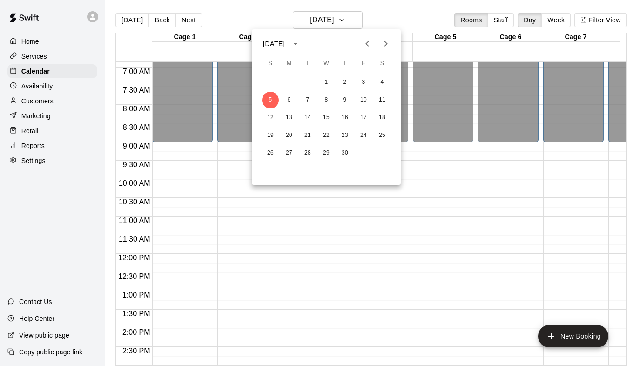
click at [368, 45] on icon "Previous month" at bounding box center [367, 43] width 11 height 11
click at [230, 9] on div at bounding box center [316, 183] width 633 height 366
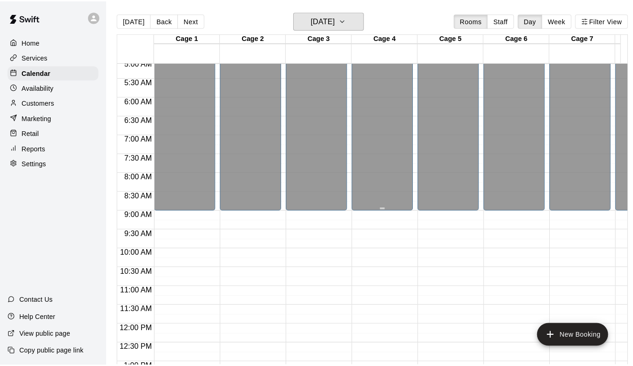
scroll to position [0, 0]
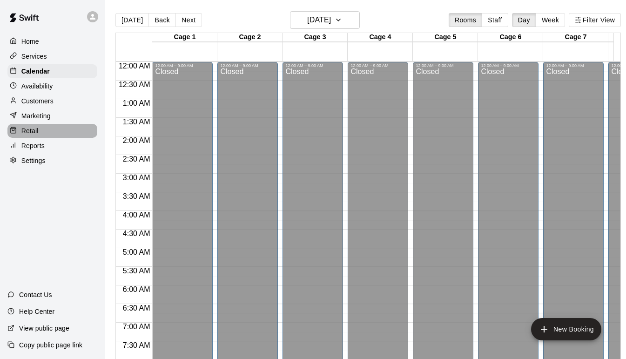
click at [34, 135] on p "Retail" at bounding box center [29, 130] width 17 height 9
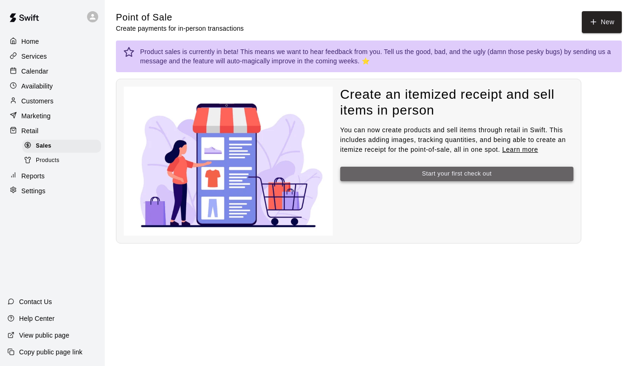
click at [441, 175] on button "Start your first check out" at bounding box center [456, 174] width 233 height 14
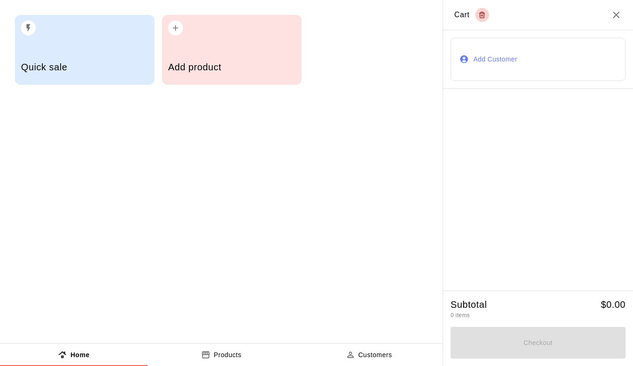
click at [205, 38] on div "Add product" at bounding box center [232, 50] width 140 height 70
